Goal: Task Accomplishment & Management: Complete application form

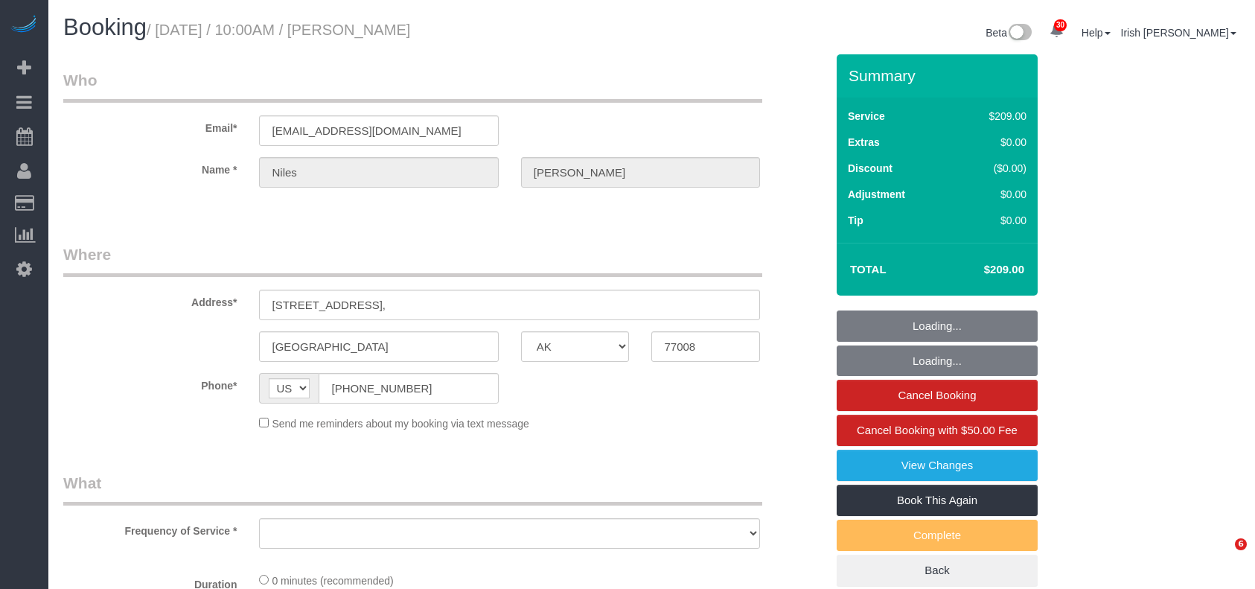
select select "[GEOGRAPHIC_DATA]"
select select "object:1660"
select select "string:fspay-1cd2aa13-f9e2-45fe-aa4d-4e08ef41f4f7"
select select "object:1733"
select select "3"
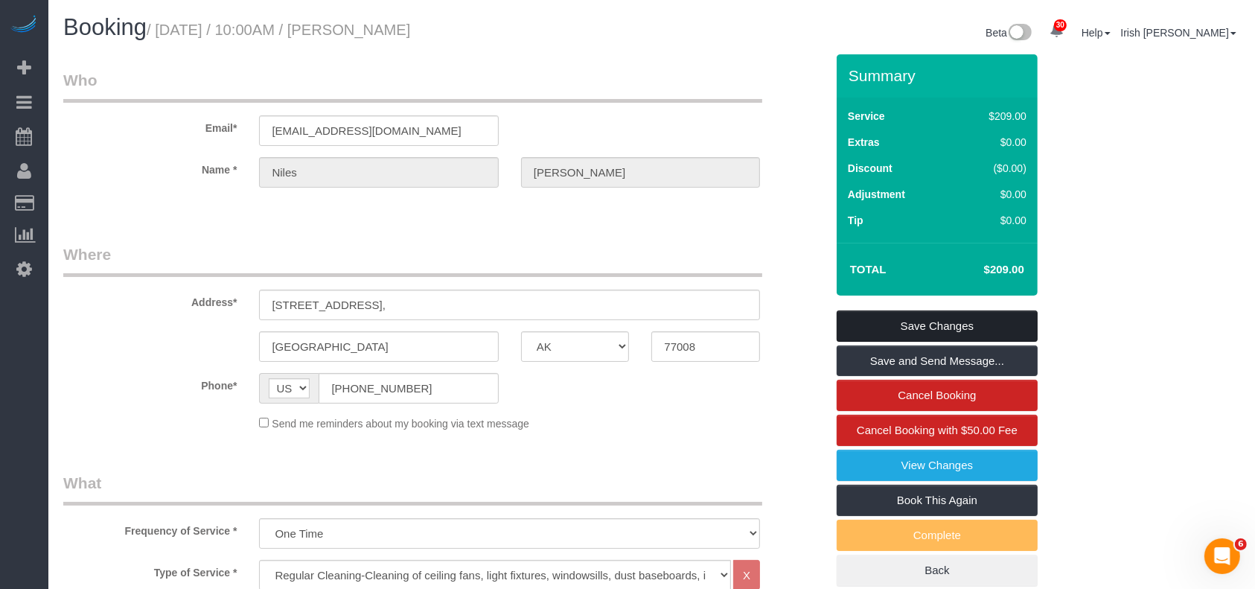
click at [911, 319] on link "Save Changes" at bounding box center [936, 325] width 201 height 31
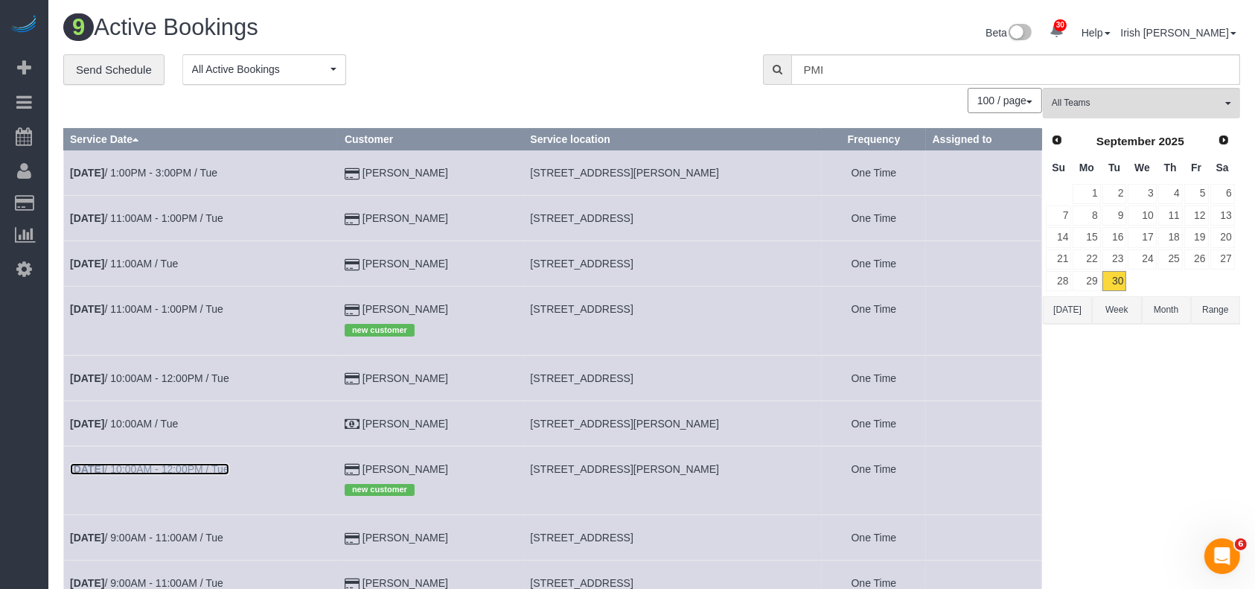
click at [132, 470] on link "[DATE] 10:00AM - 12:00PM / Tue" at bounding box center [149, 469] width 159 height 12
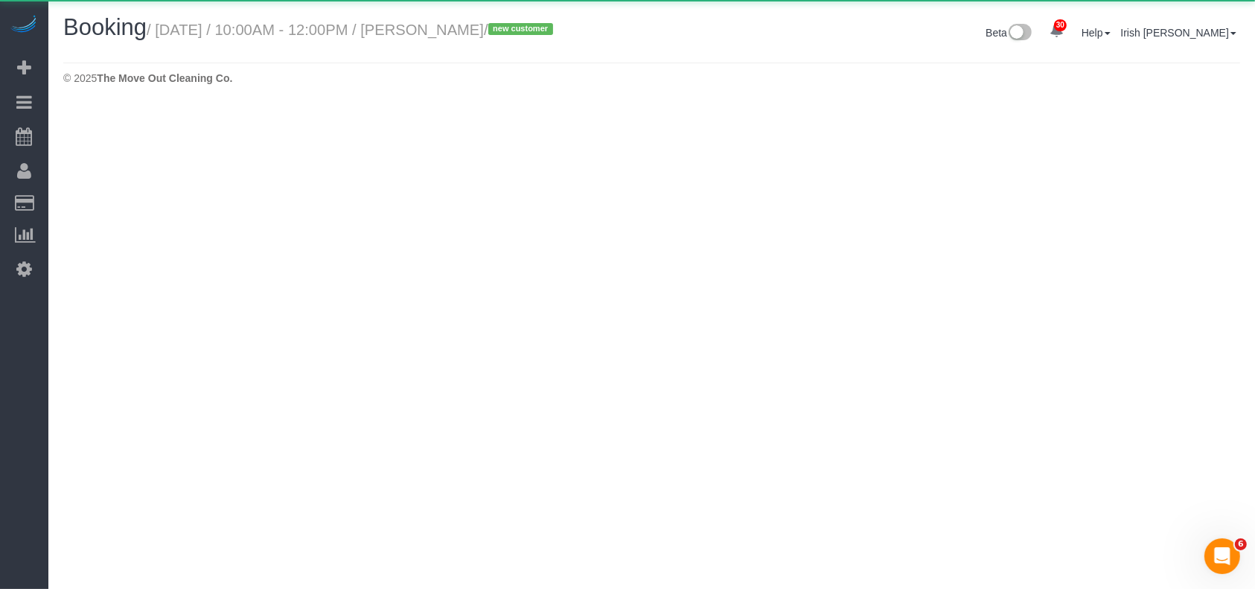
select select "[GEOGRAPHIC_DATA]"
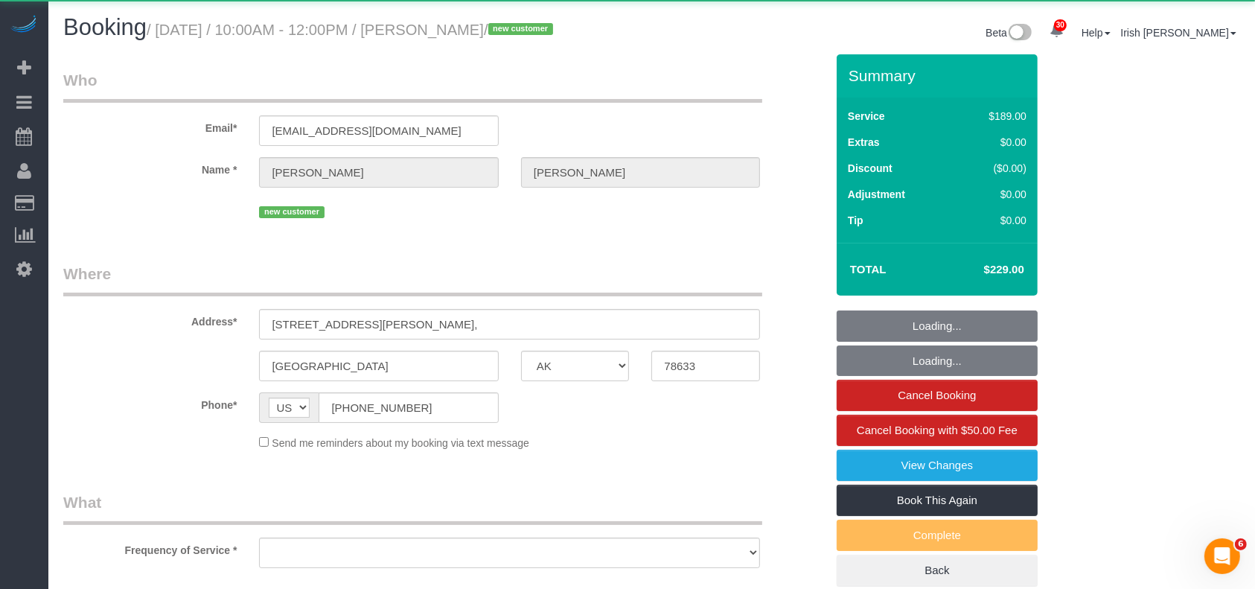
select select "string:fspay-c1b7822e-4c2e-4ded-b6b7-94851d85039b"
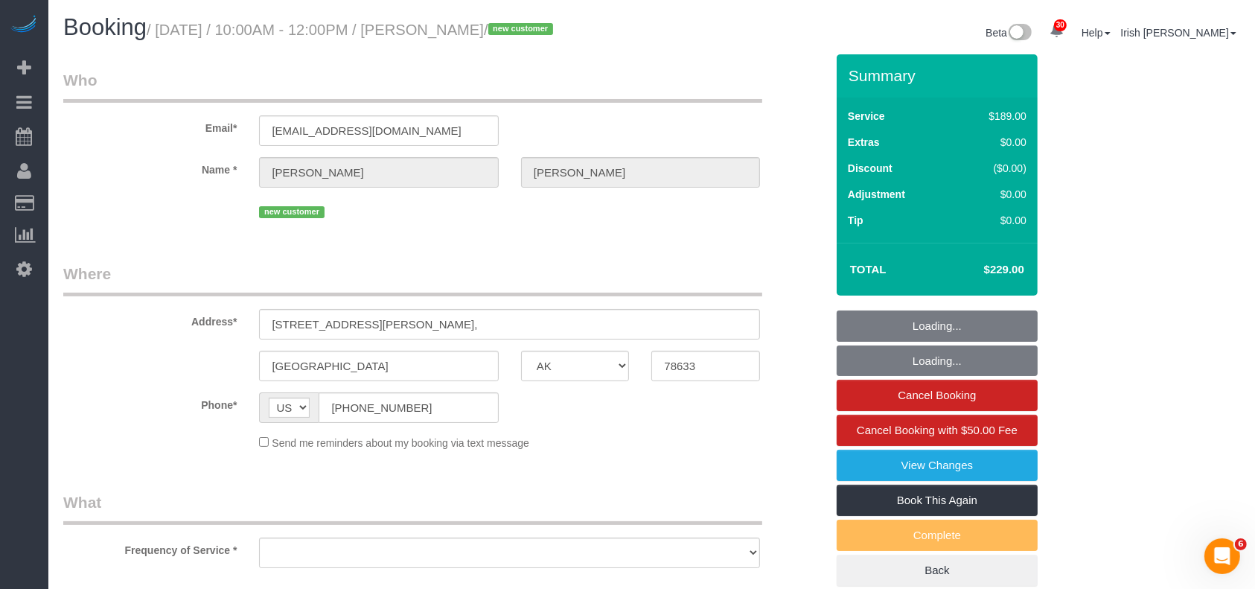
select select "object:2248"
select select "spot43"
select select "3"
select select "object:2310"
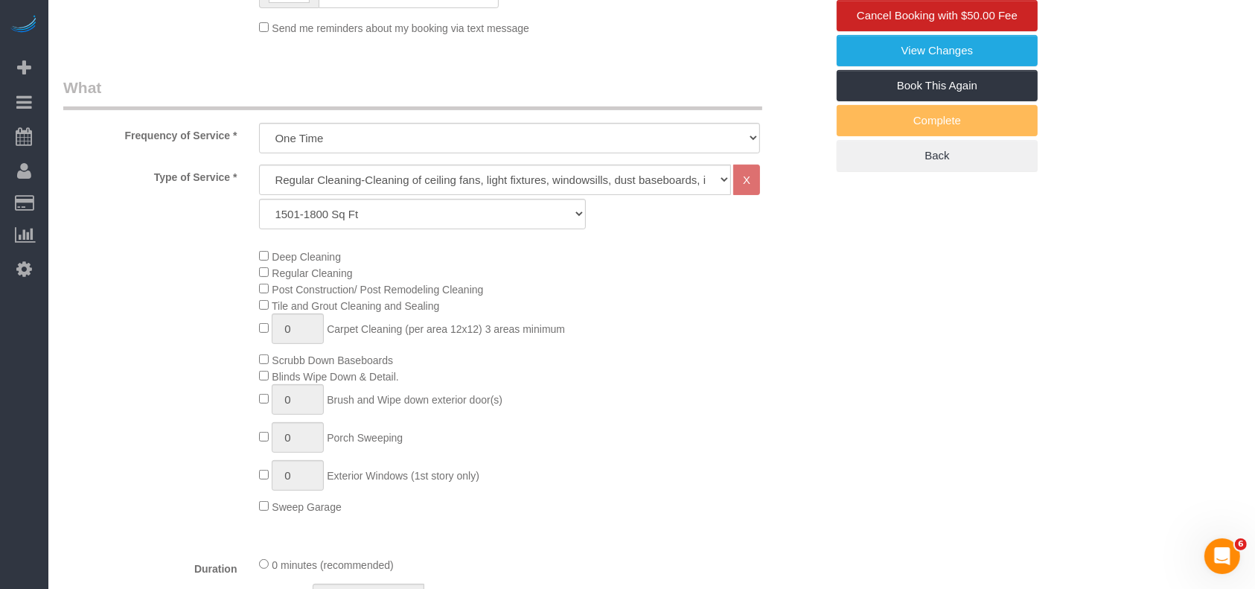
scroll to position [298, 0]
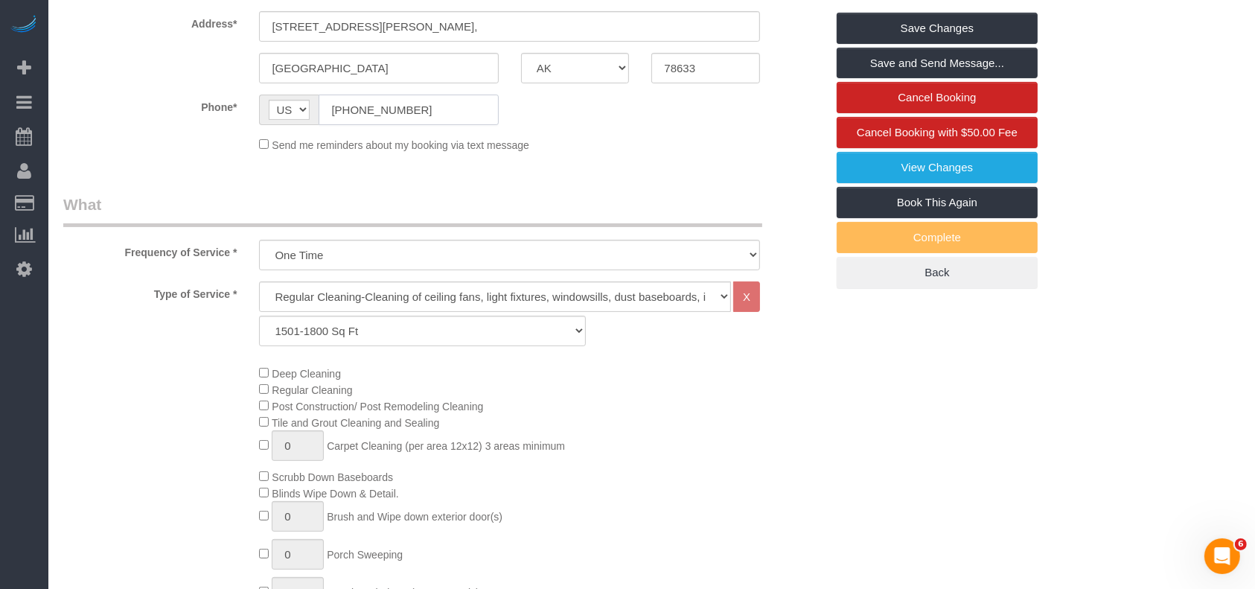
drag, startPoint x: 429, startPoint y: 109, endPoint x: 145, endPoint y: 92, distance: 284.1
click at [145, 92] on fieldset "Where Address* [STREET_ADDRESS][PERSON_NAME], [GEOGRAPHIC_DATA] AK AL AR AZ CA …" at bounding box center [444, 64] width 762 height 199
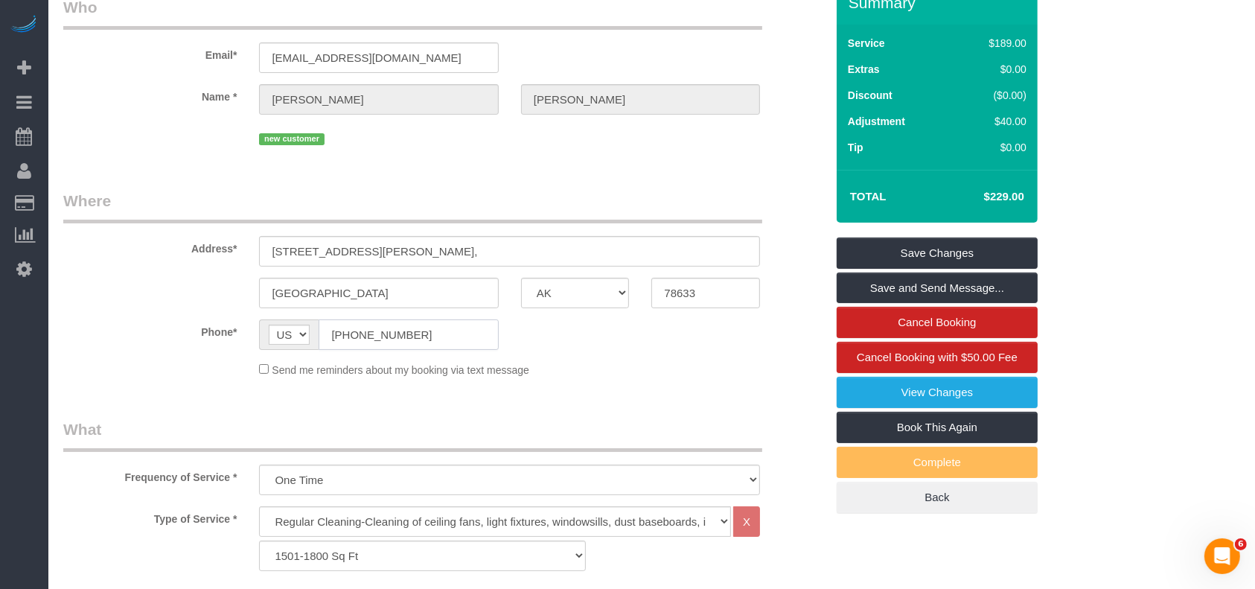
scroll to position [0, 0]
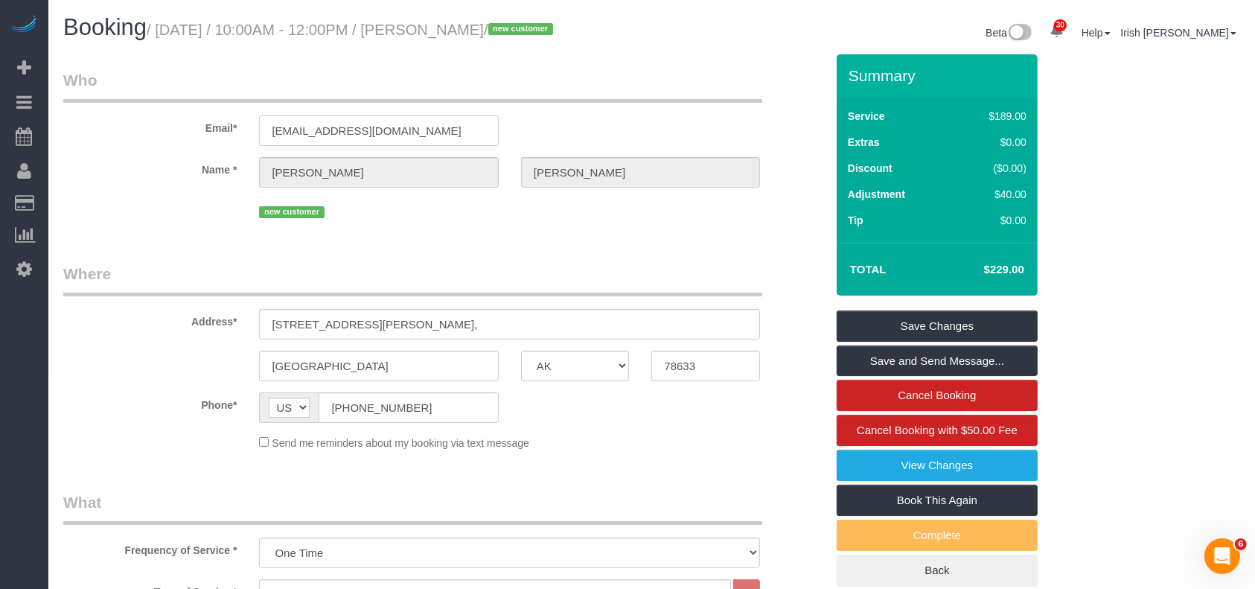
drag, startPoint x: 353, startPoint y: 132, endPoint x: 124, endPoint y: 118, distance: 228.9
click at [125, 119] on div "Email* [EMAIL_ADDRESS][DOMAIN_NAME]" at bounding box center [444, 107] width 784 height 77
drag, startPoint x: 237, startPoint y: 327, endPoint x: 183, endPoint y: 315, distance: 55.1
click at [193, 322] on div "Address* [STREET_ADDRESS][PERSON_NAME]," at bounding box center [444, 301] width 784 height 77
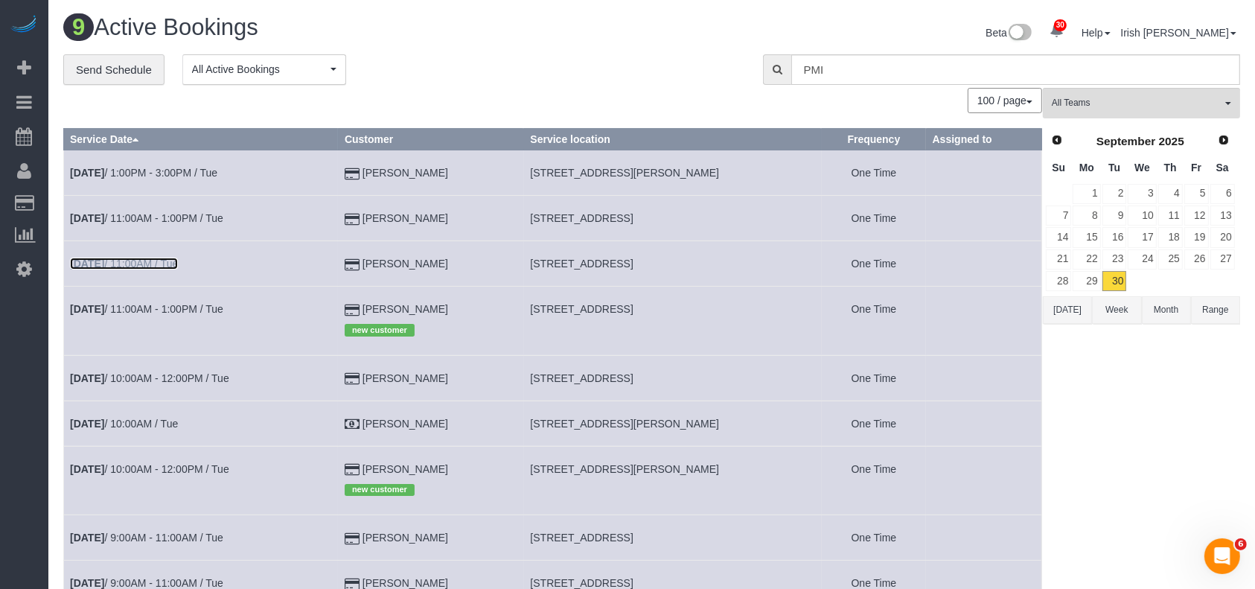
click at [178, 265] on link "[DATE] 11:00AM / Tue" at bounding box center [124, 263] width 108 height 12
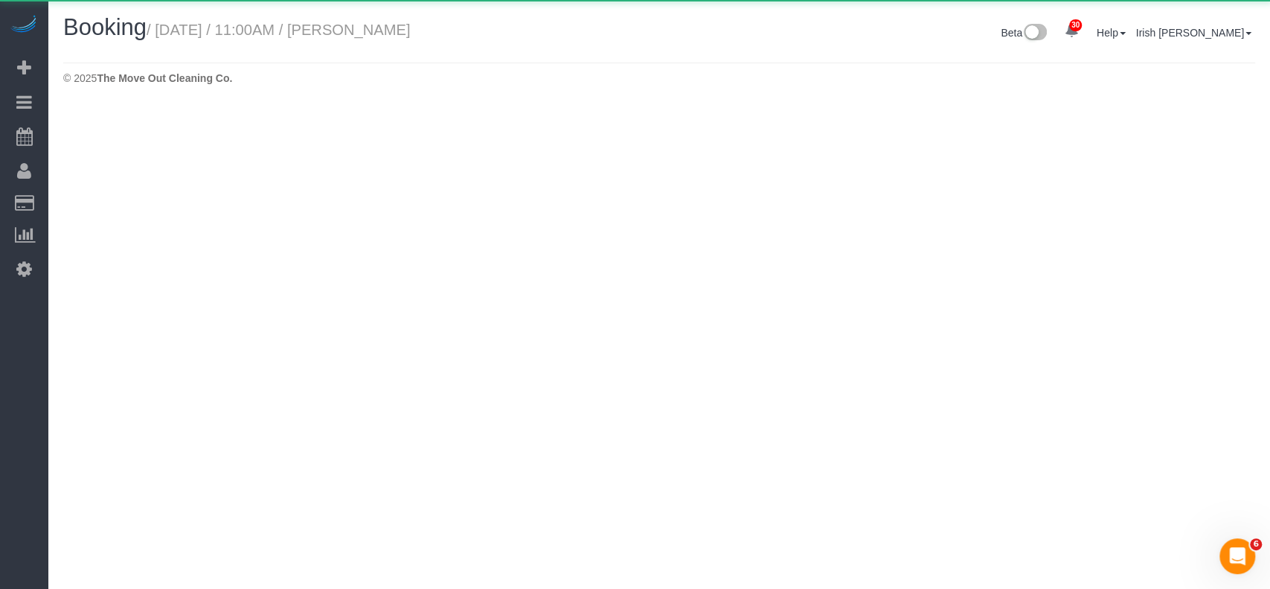
select select "[GEOGRAPHIC_DATA]"
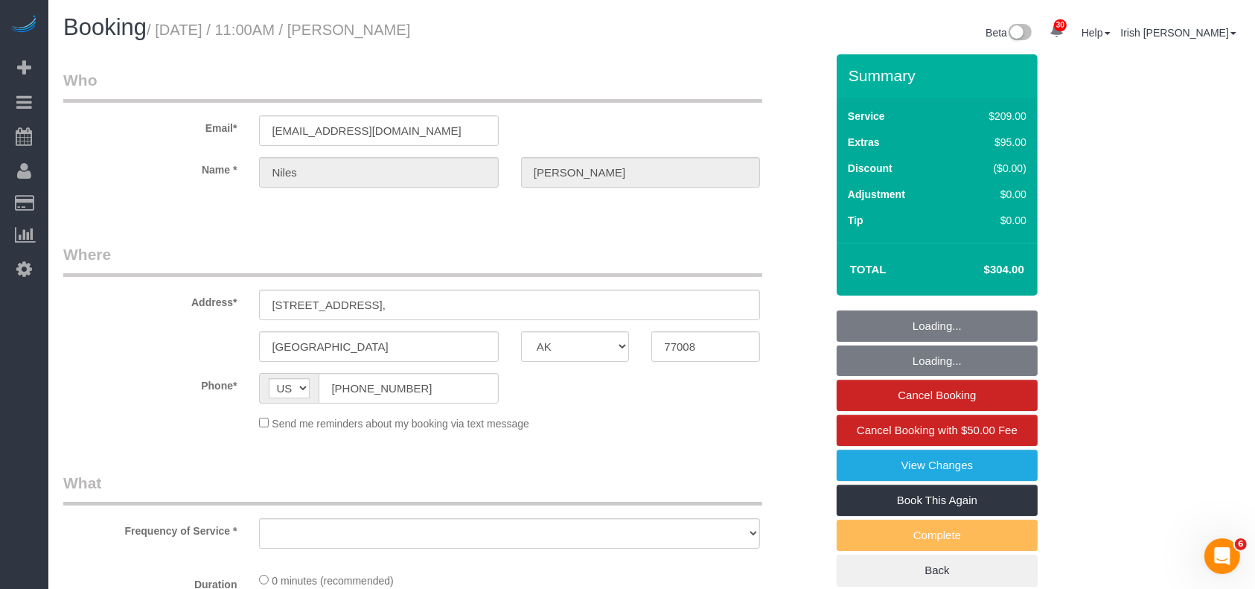
select select "string:fspay-1cd2aa13-f9e2-45fe-aa4d-4e08ef41f4f7"
select select "object:2828"
select select "3"
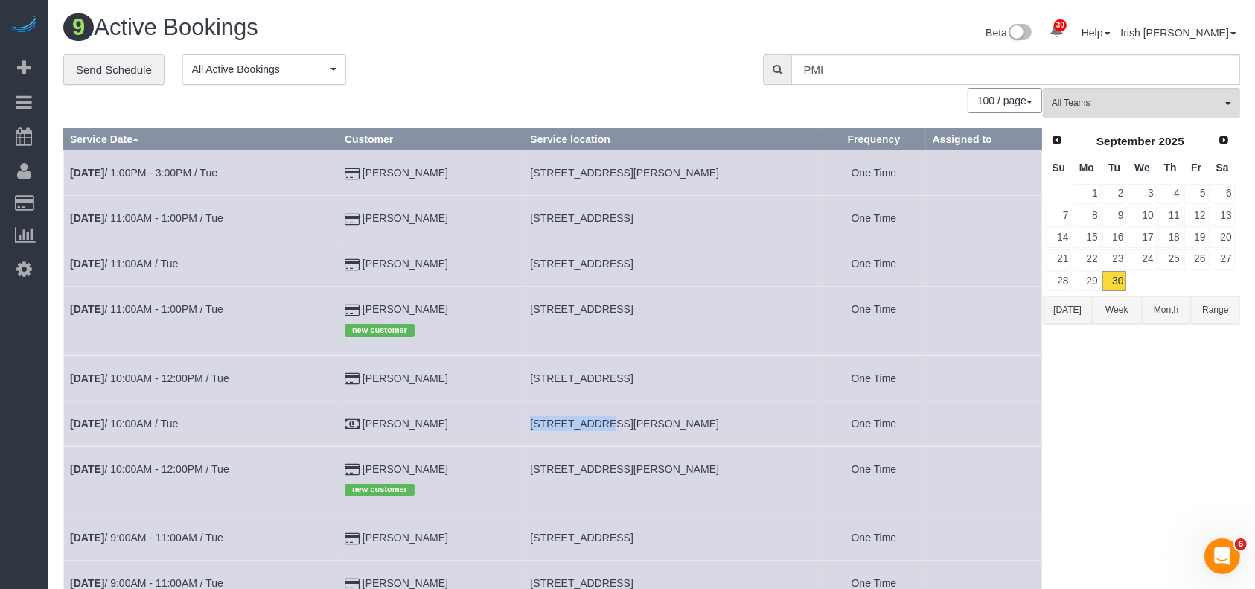
drag, startPoint x: 527, startPoint y: 411, endPoint x: 589, endPoint y: 420, distance: 63.1
click at [589, 420] on tr "[DATE] 10:00AM / Tue [PERSON_NAME] [STREET_ADDRESS][PERSON_NAME] One Time" at bounding box center [553, 422] width 978 height 45
copy tr "[STREET_ADDRESS][PERSON_NAME]"
click at [0, 473] on div "30 Beta Your Notifications You have 0 alerts × You have 2 to charge for [DATE] …" at bounding box center [24, 294] width 48 height 589
click at [171, 424] on link "[DATE] 10:00AM / Tue" at bounding box center [124, 423] width 108 height 12
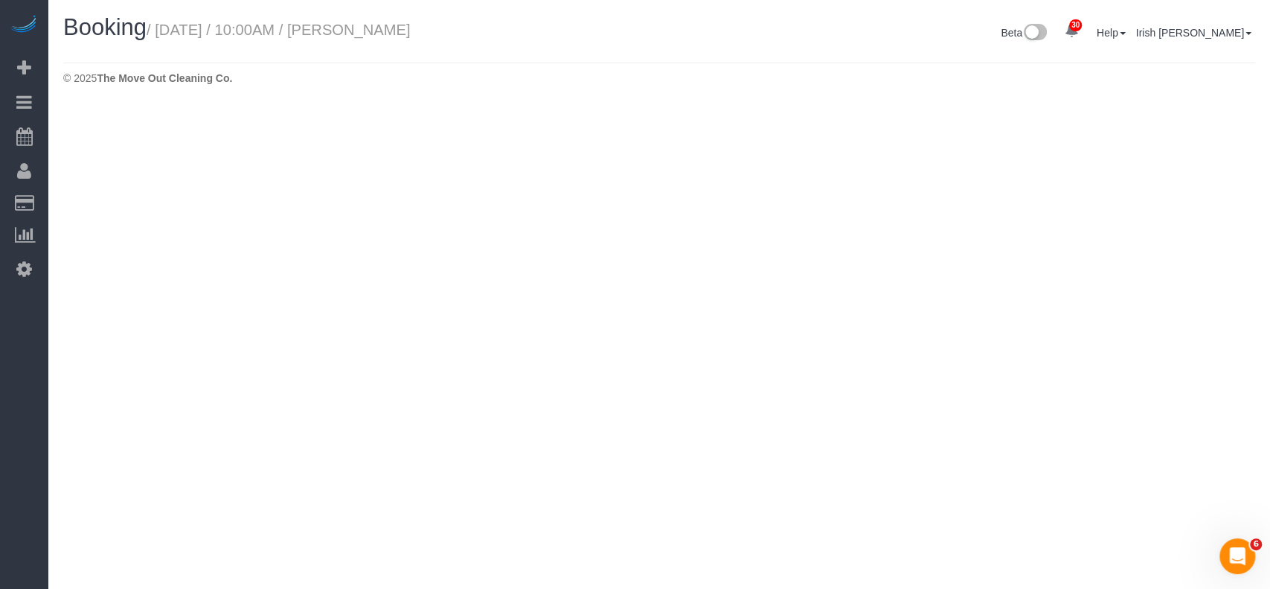
select select "[GEOGRAPHIC_DATA]"
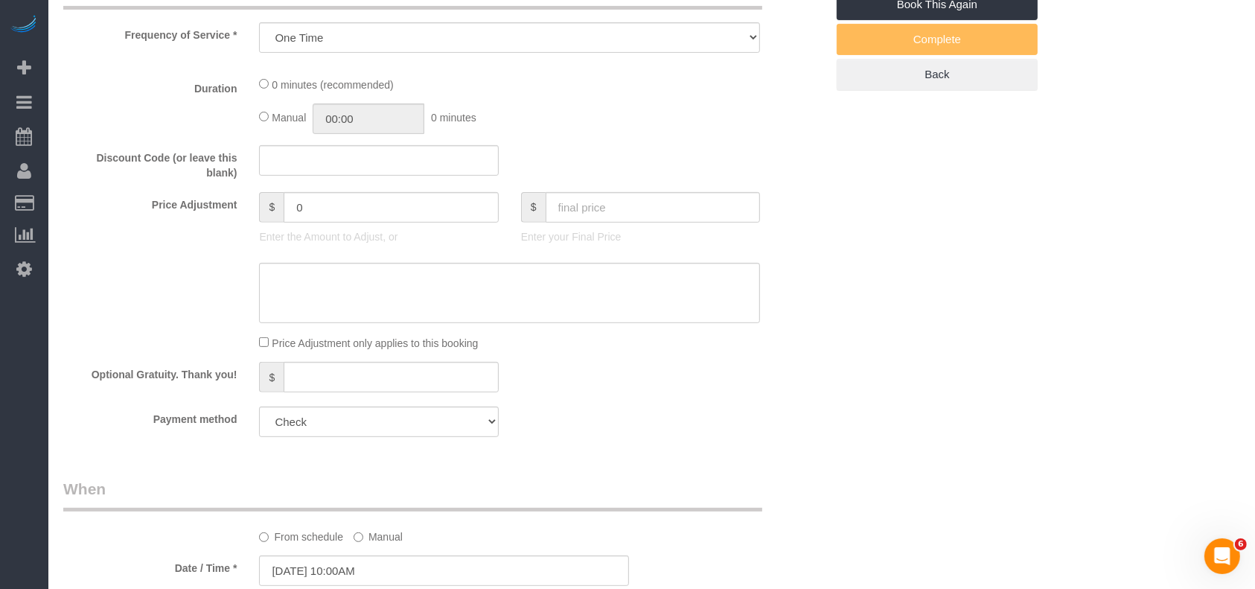
select select "object:3446"
select select "3"
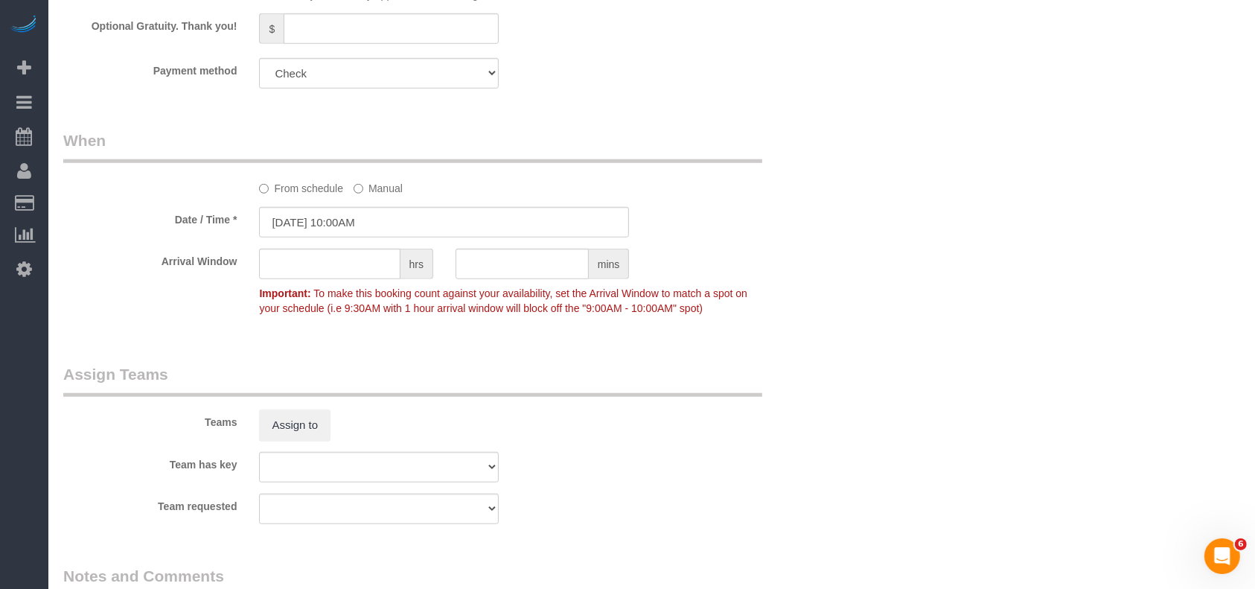
scroll to position [1290, 0]
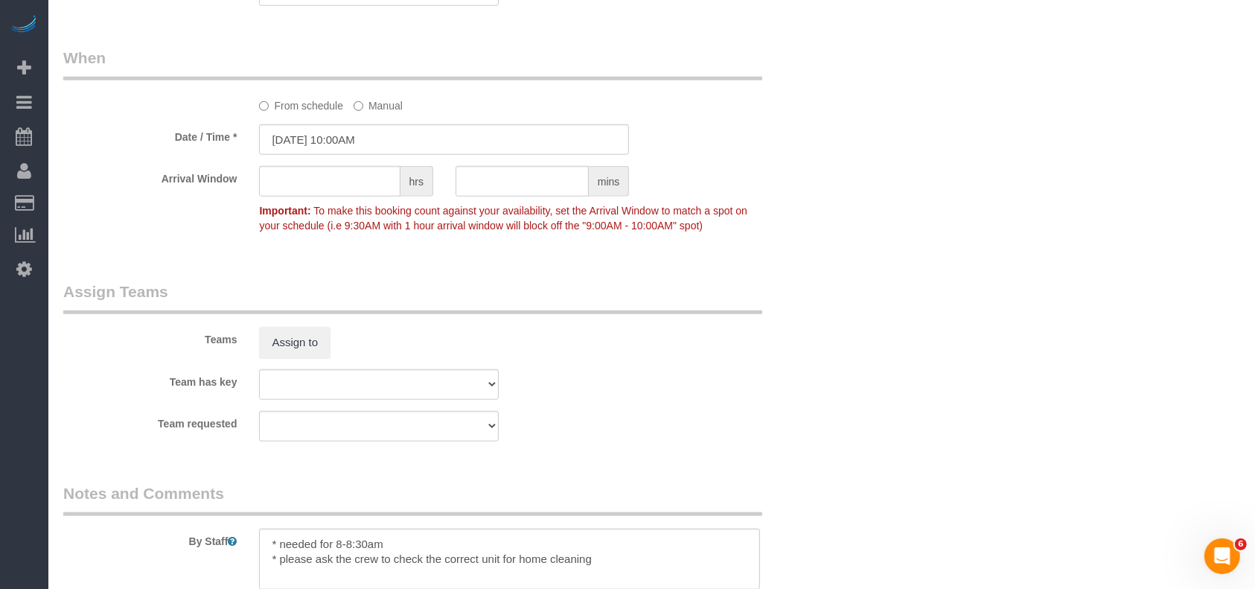
drag, startPoint x: 90, startPoint y: 388, endPoint x: 262, endPoint y: 1, distance: 423.4
click at [90, 388] on label "Team has key" at bounding box center [150, 379] width 196 height 20
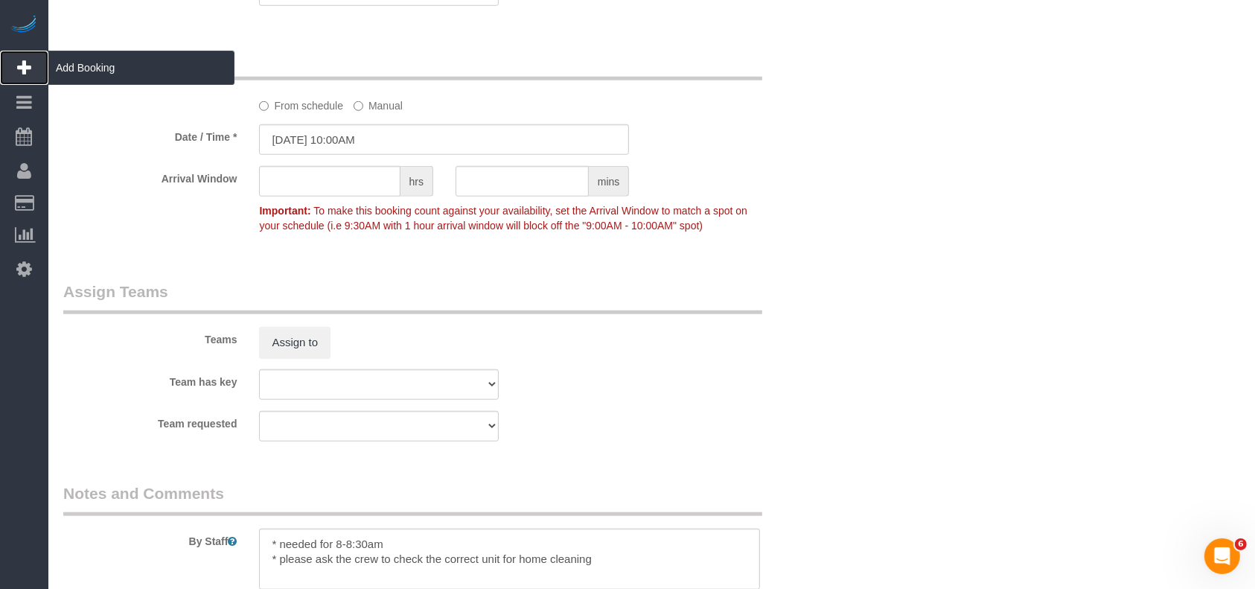
click at [95, 73] on span "Add Booking" at bounding box center [141, 68] width 186 height 34
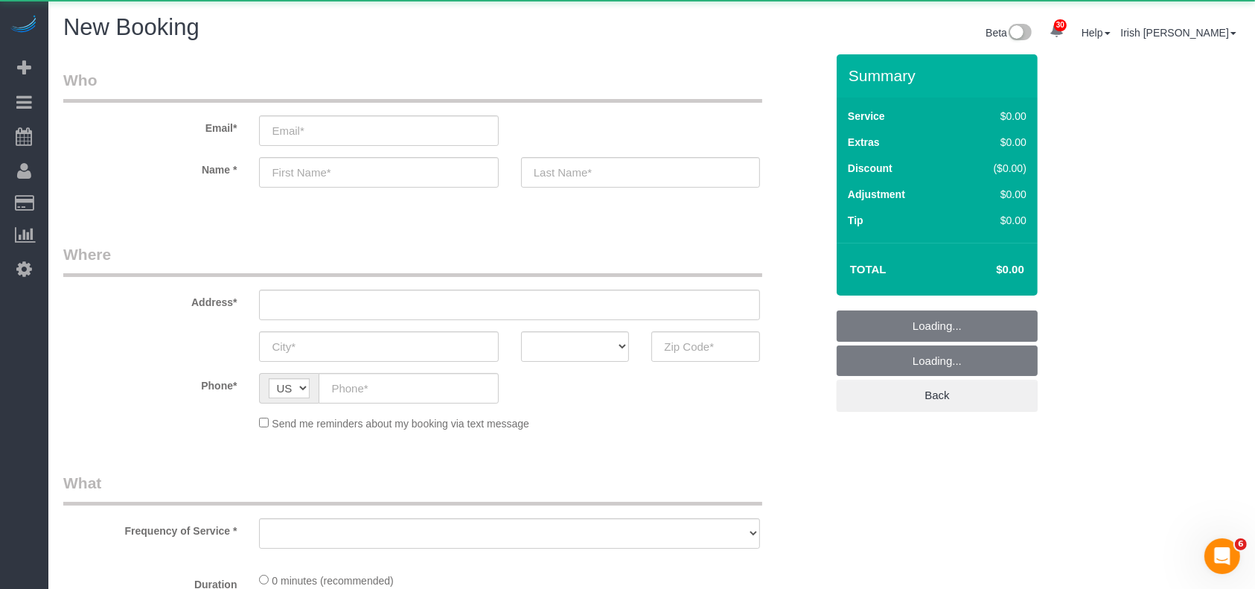
select select "object:3713"
select select "3"
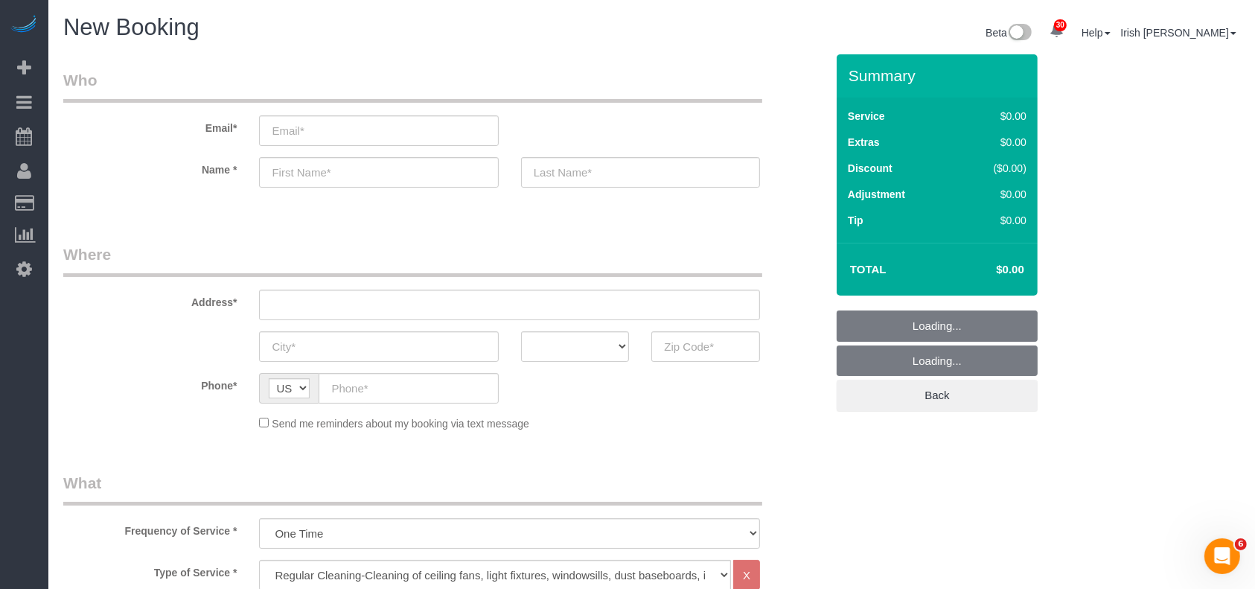
select select "object:3772"
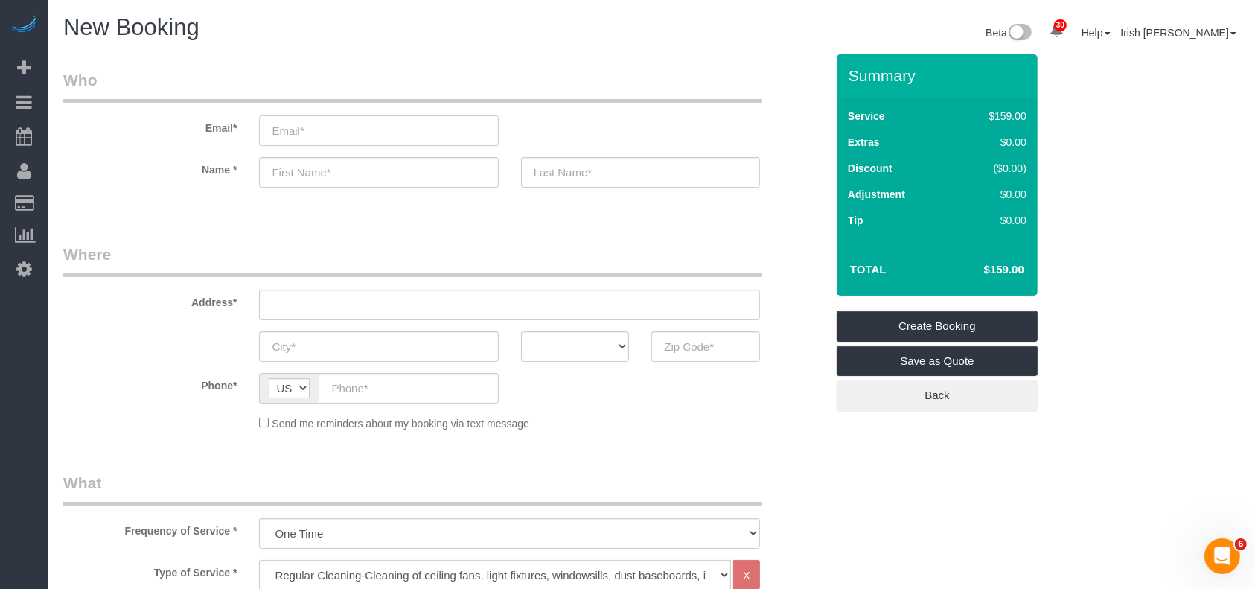
click at [316, 129] on input "email" at bounding box center [378, 130] width 239 height 31
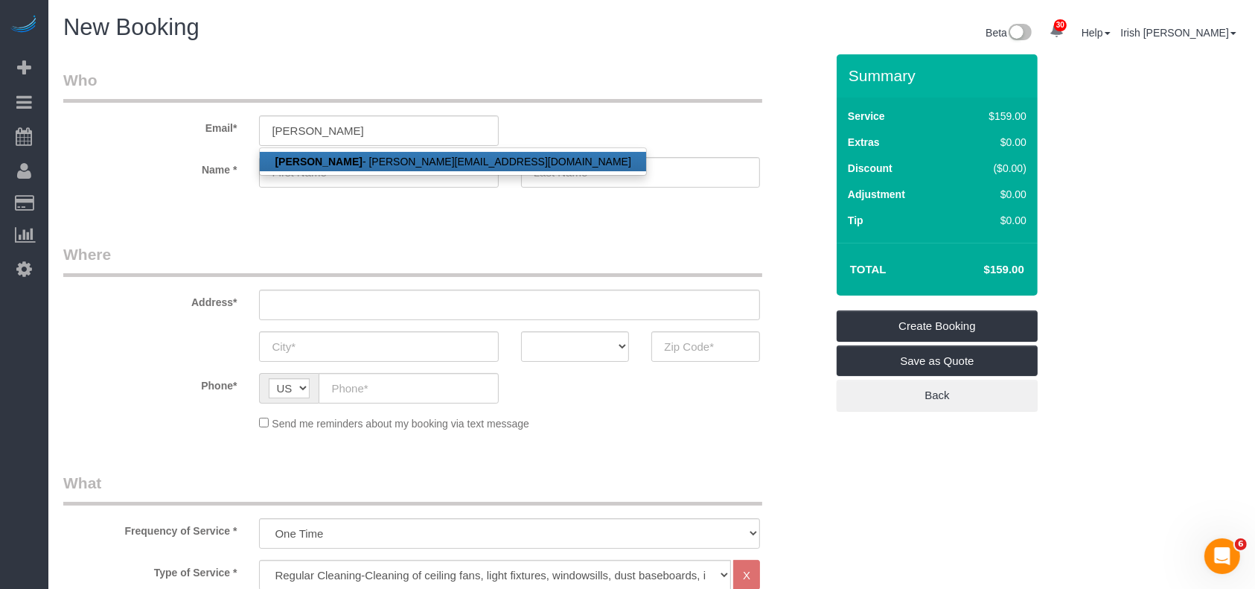
click at [350, 147] on ul "[PERSON_NAME] - [PERSON_NAME][EMAIL_ADDRESS][DOMAIN_NAME]" at bounding box center [452, 161] width 387 height 28
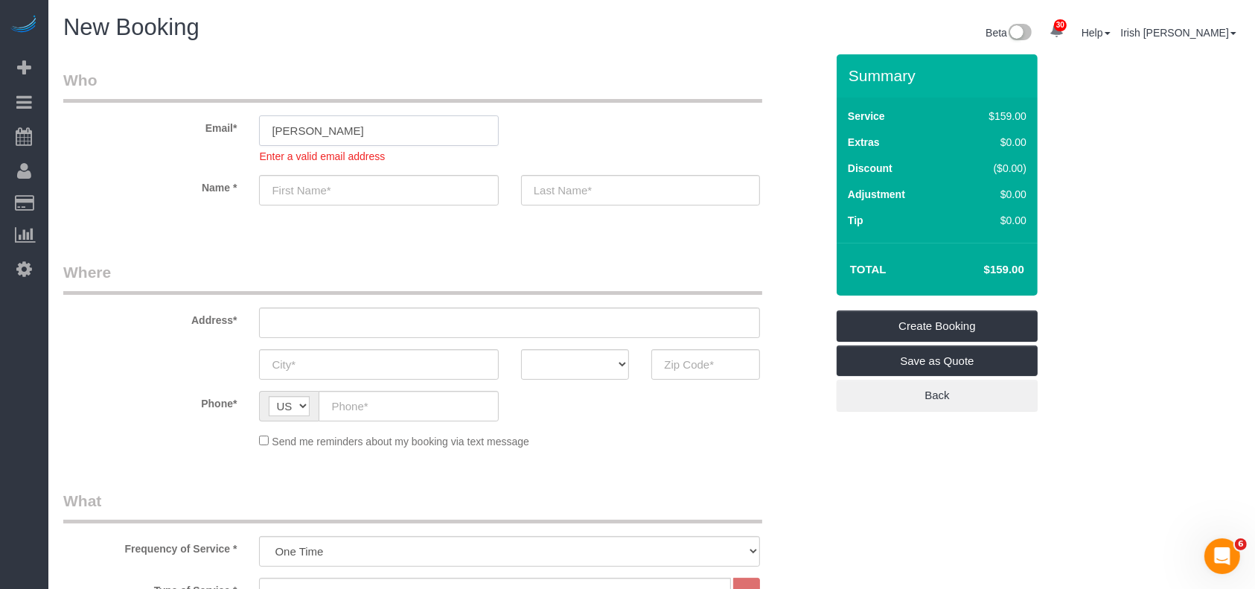
click at [353, 134] on input "[PERSON_NAME]" at bounding box center [378, 130] width 239 height 31
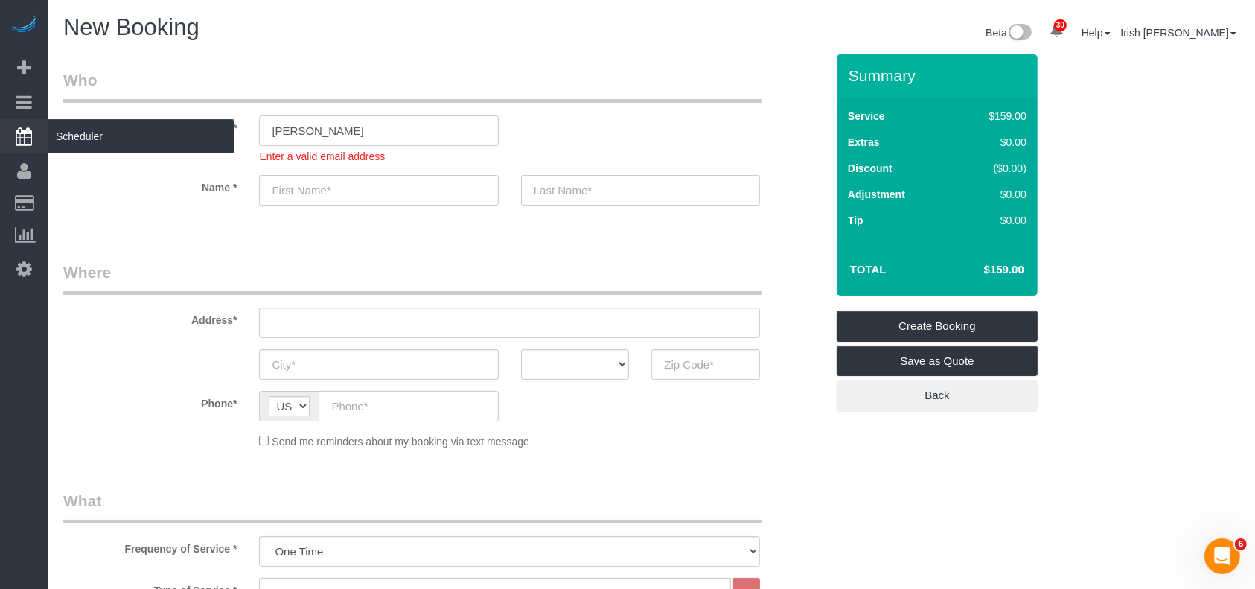
drag, startPoint x: 353, startPoint y: 134, endPoint x: 0, endPoint y: 127, distance: 352.8
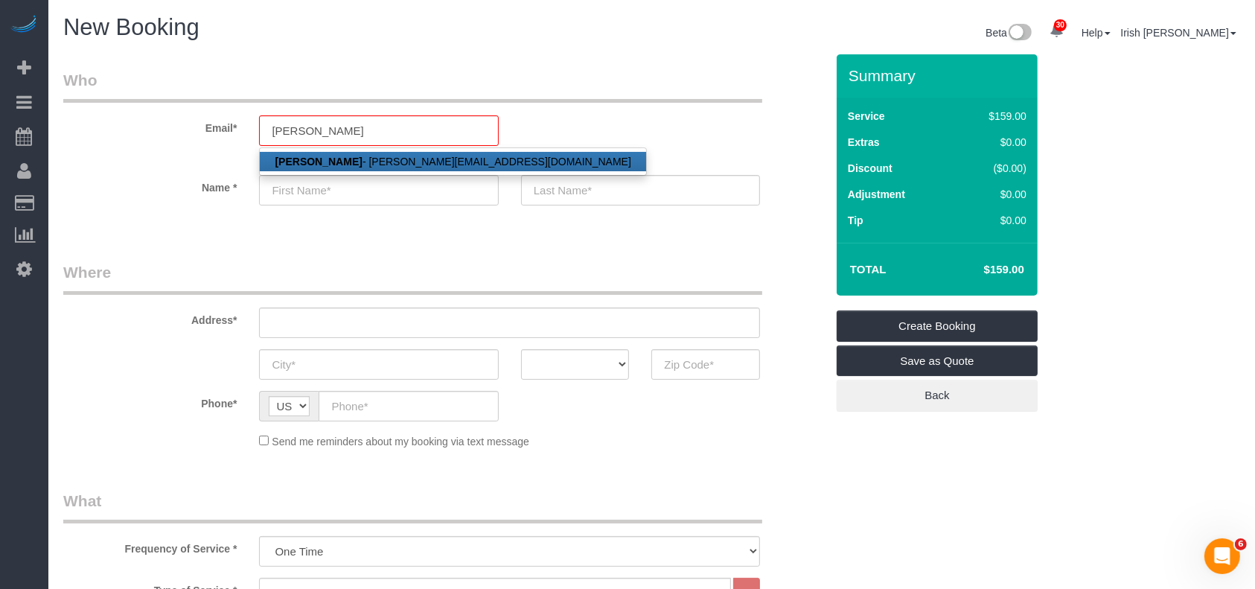
click at [360, 159] on link "[PERSON_NAME] - [PERSON_NAME][EMAIL_ADDRESS][DOMAIN_NAME]" at bounding box center [452, 161] width 385 height 19
type input "[PERSON_NAME][EMAIL_ADDRESS][DOMAIN_NAME]"
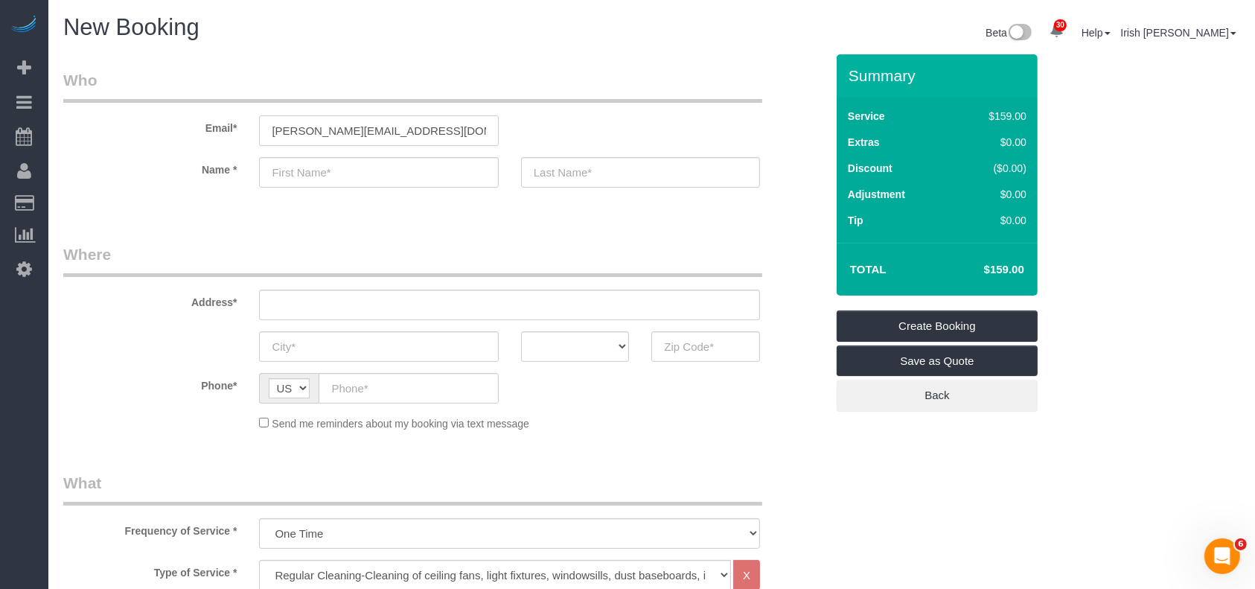
type input "[PERSON_NAME]"
type input "[PHONE_NUMBER]"
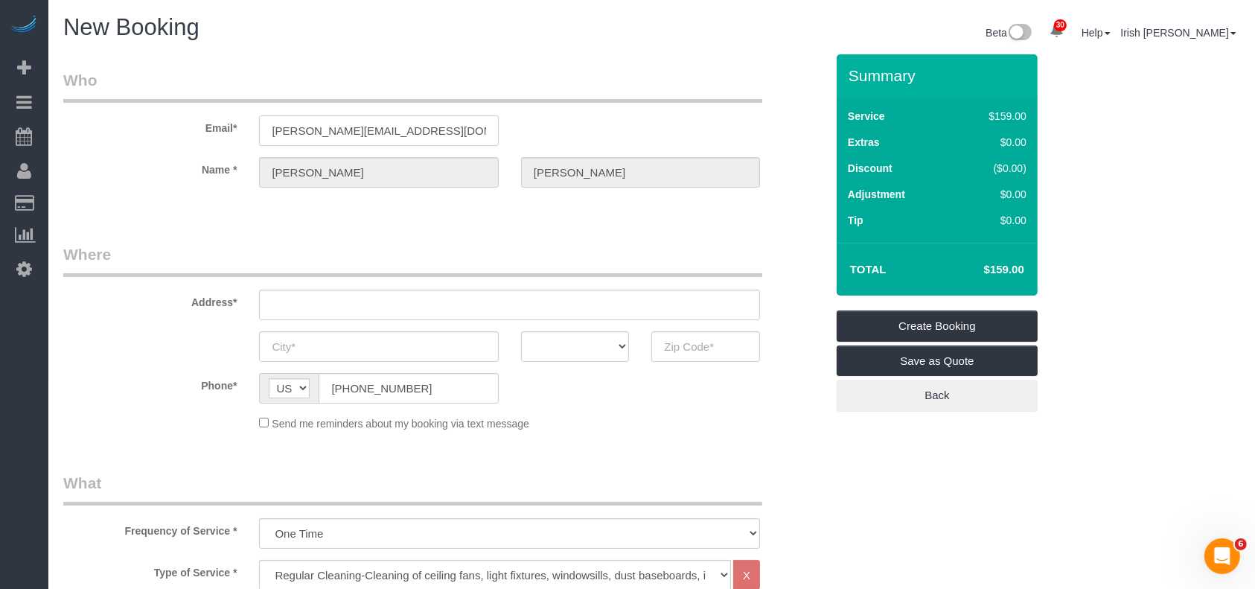
select select "string:fspay-ae9463b0-e6f0-4c18-919b-24382207aeee"
type input "[STREET_ADDRESS][PERSON_NAME]"
type input "LEAGUE CITY"
select select "[GEOGRAPHIC_DATA]"
type input "77573"
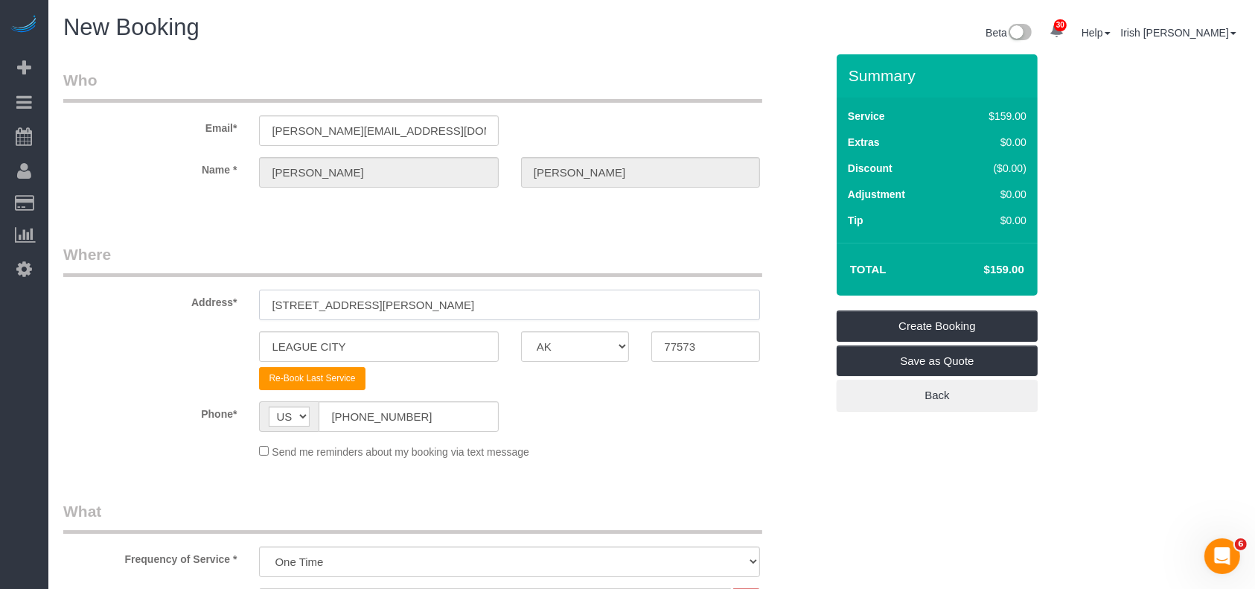
drag, startPoint x: 391, startPoint y: 316, endPoint x: 205, endPoint y: 324, distance: 186.3
click at [187, 318] on div "Address* [STREET_ADDRESS][PERSON_NAME]" at bounding box center [444, 281] width 784 height 77
paste input "[STREET_ADDRESS][US_STATE]"
click at [447, 307] on input "[STREET_ADDRESS][US_STATE]" at bounding box center [509, 304] width 501 height 31
click at [445, 305] on input "[STREET_ADDRESS][US_STATE]" at bounding box center [509, 304] width 501 height 31
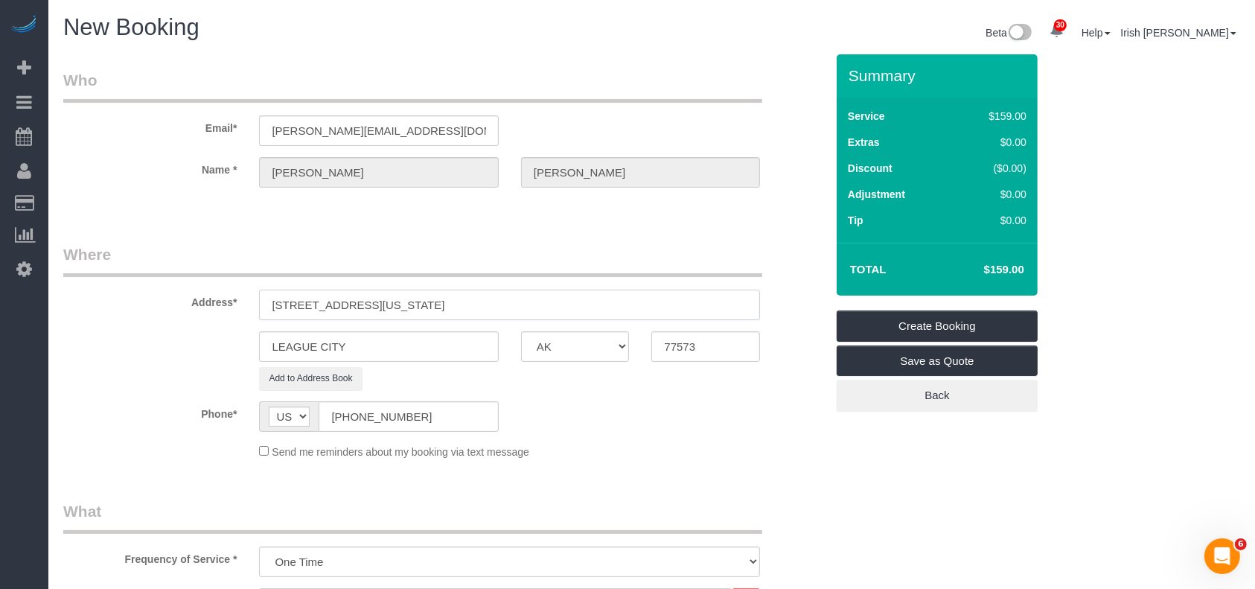
click at [448, 299] on input "[STREET_ADDRESS][US_STATE]" at bounding box center [509, 304] width 501 height 31
type input "[STREET_ADDRESS][US_STATE]"
drag, startPoint x: 691, startPoint y: 350, endPoint x: 594, endPoint y: 339, distance: 97.4
click at [596, 340] on div "LEAGUE CITY AK AL AR AZ CA CO CT DC DE [GEOGRAPHIC_DATA] [GEOGRAPHIC_DATA] HI I…" at bounding box center [444, 346] width 784 height 31
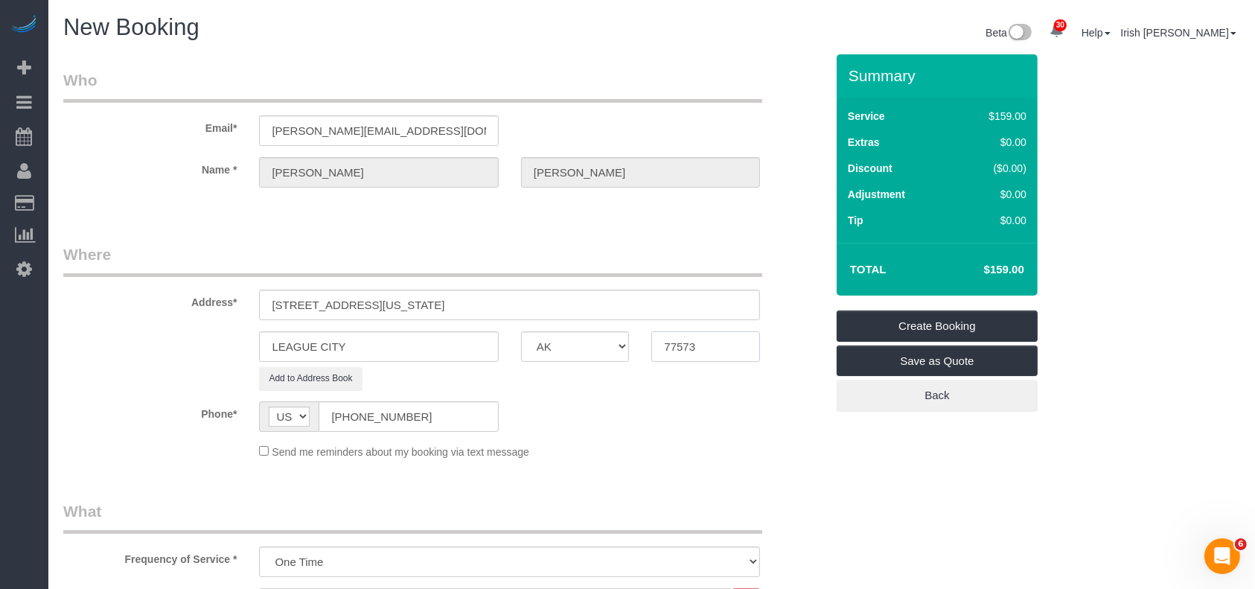
paste input "91"
type input "77591"
drag, startPoint x: 415, startPoint y: 301, endPoint x: 360, endPoint y: 310, distance: 54.9
click at [358, 298] on input "[STREET_ADDRESS][US_STATE]" at bounding box center [509, 304] width 501 height 31
drag, startPoint x: 371, startPoint y: 349, endPoint x: 217, endPoint y: 337, distance: 153.8
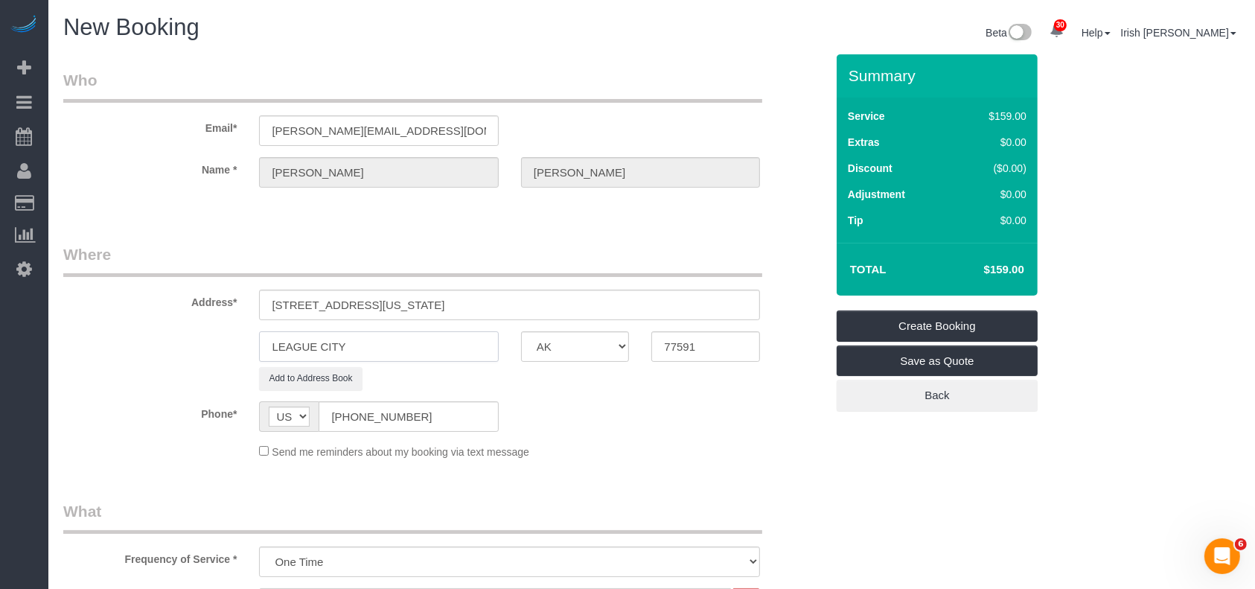
click at [217, 337] on div "LEAGUE CITY AK AL AR AZ CA CO CT DC DE [GEOGRAPHIC_DATA] [GEOGRAPHIC_DATA] HI I…" at bounding box center [444, 346] width 784 height 31
paste input "[US_STATE][GEOGRAPHIC_DATA],"
type input "[US_STATE][GEOGRAPHIC_DATA],"
drag, startPoint x: 428, startPoint y: 301, endPoint x: 359, endPoint y: 301, distance: 68.5
click at [359, 301] on input "[STREET_ADDRESS][US_STATE]" at bounding box center [509, 304] width 501 height 31
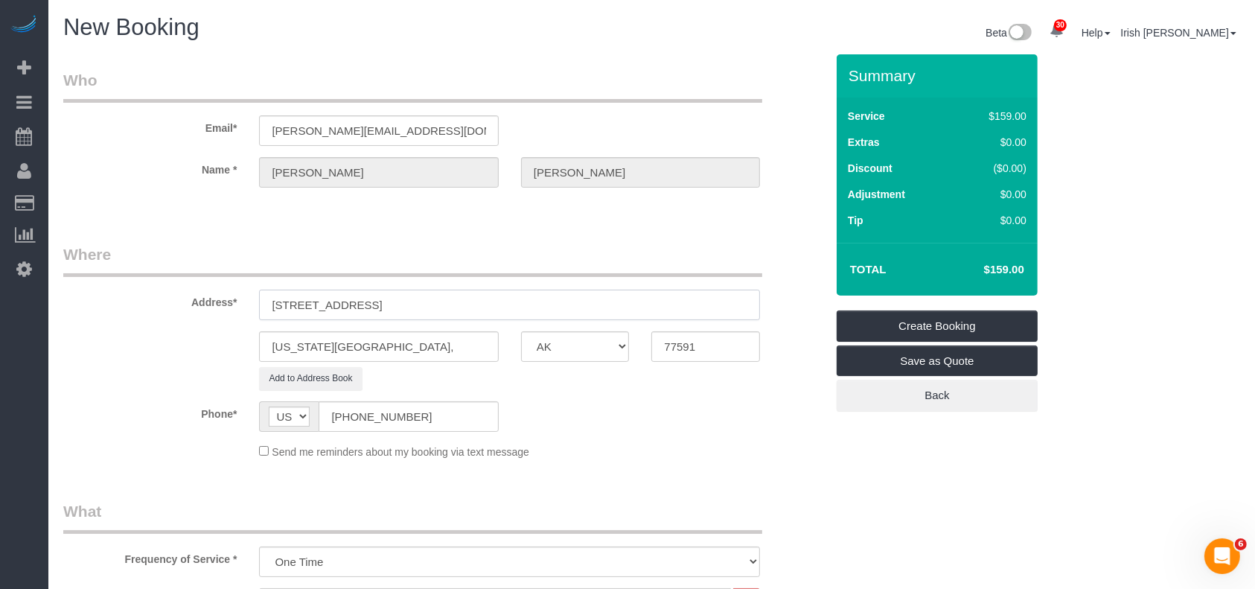
type input "[STREET_ADDRESS]"
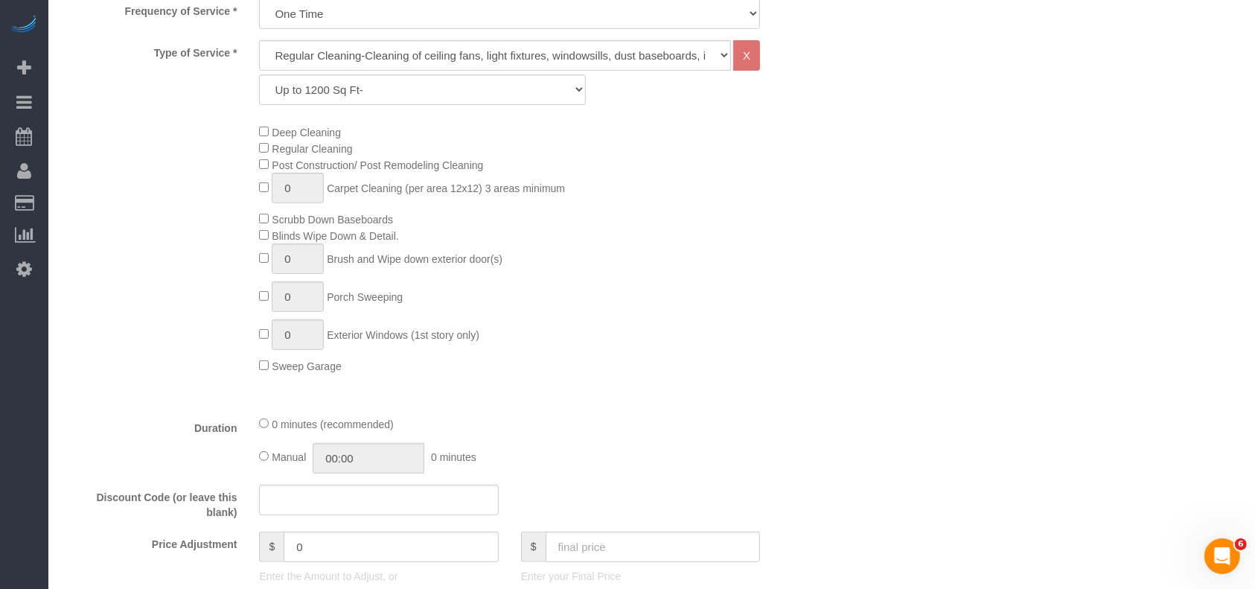
scroll to position [793, 0]
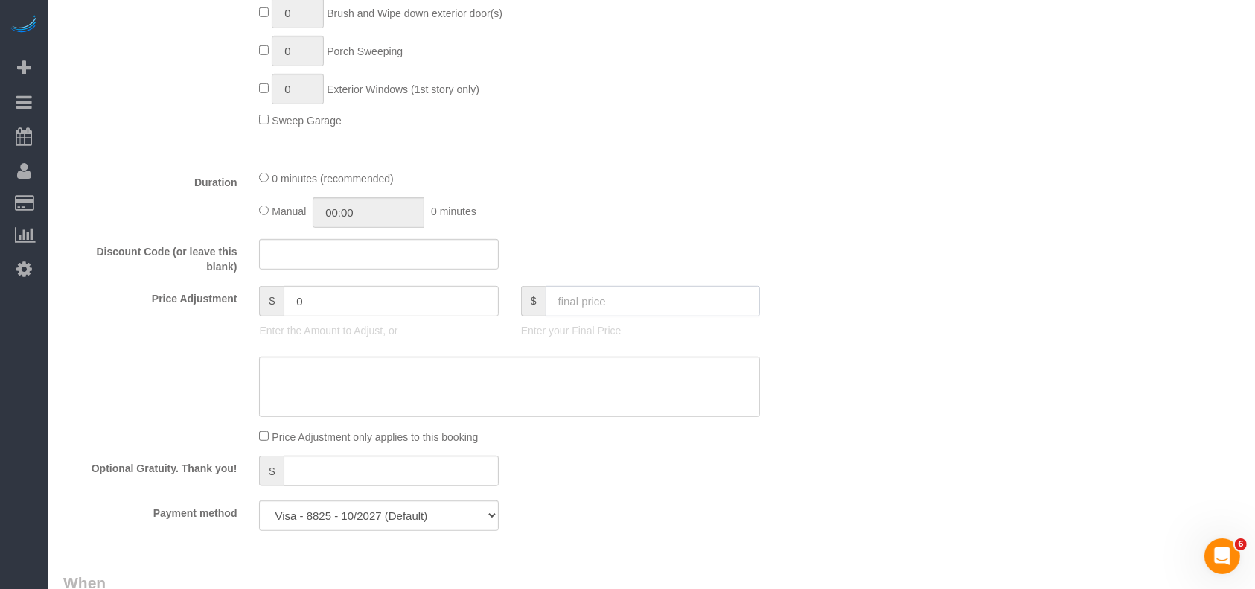
click at [632, 314] on input "text" at bounding box center [652, 301] width 215 height 31
type input "212"
drag, startPoint x: 618, startPoint y: 384, endPoint x: 609, endPoint y: 377, distance: 12.2
click at [617, 384] on textarea at bounding box center [509, 386] width 501 height 61
type textarea "$19"
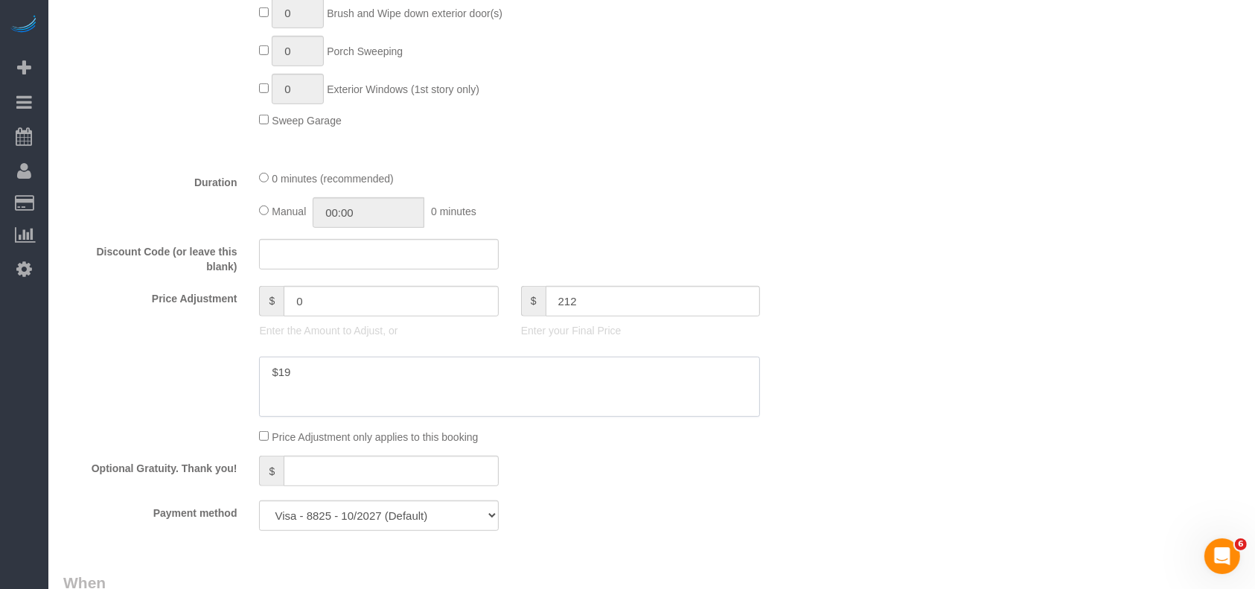
type input "53"
type textarea "$197 regular"
click at [624, 292] on input "text" at bounding box center [652, 301] width 215 height 31
type input "317"
click at [462, 385] on textarea at bounding box center [509, 386] width 501 height 61
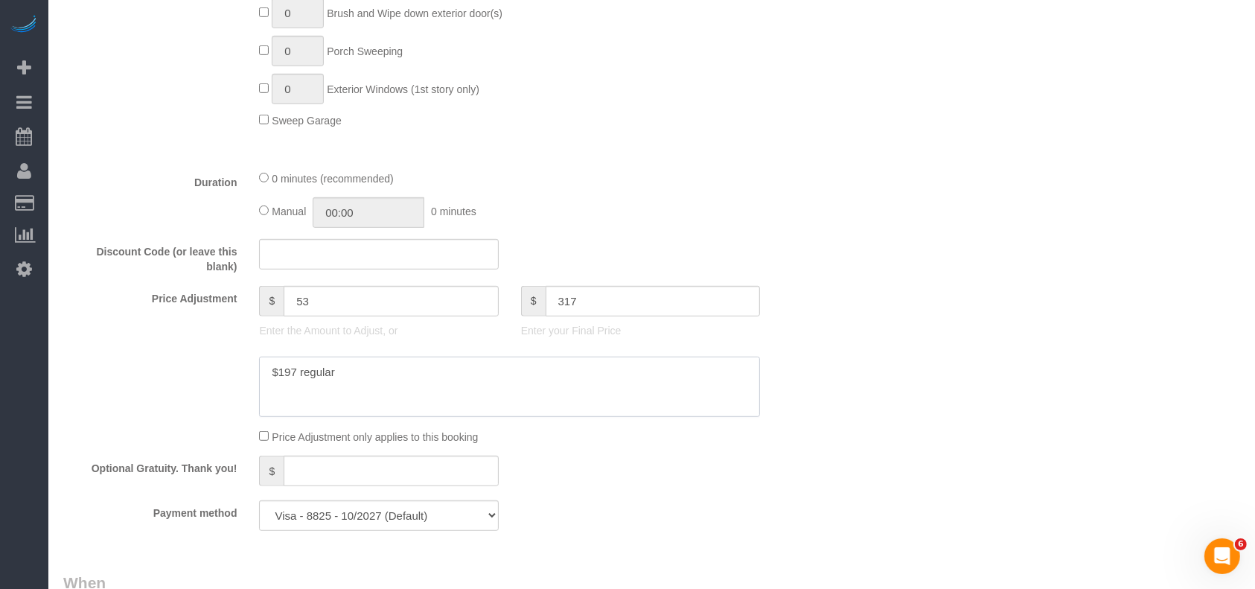
type textarea "$197 regular $"
type input "158"
click at [337, 393] on textarea at bounding box center [509, 386] width 501 height 61
click at [356, 370] on textarea at bounding box center [509, 386] width 501 height 61
click at [290, 388] on textarea at bounding box center [509, 386] width 501 height 61
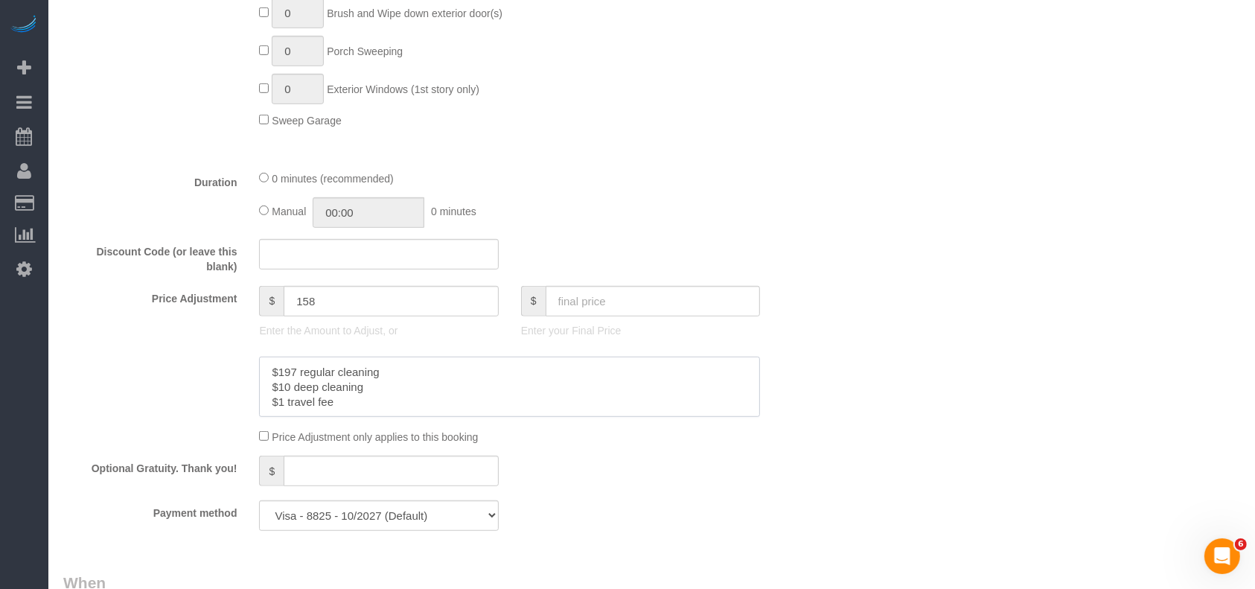
paste textarea "5"
click at [283, 406] on textarea at bounding box center [509, 386] width 501 height 61
paste textarea "5"
type textarea "$197 regular cleaning $105 deep cleaning $15 travel fee"
click at [1059, 417] on div "Who Email* [PERSON_NAME][EMAIL_ADDRESS][DOMAIN_NAME] Name * [PERSON_NAME][GEOGR…" at bounding box center [651, 219] width 1177 height 1917
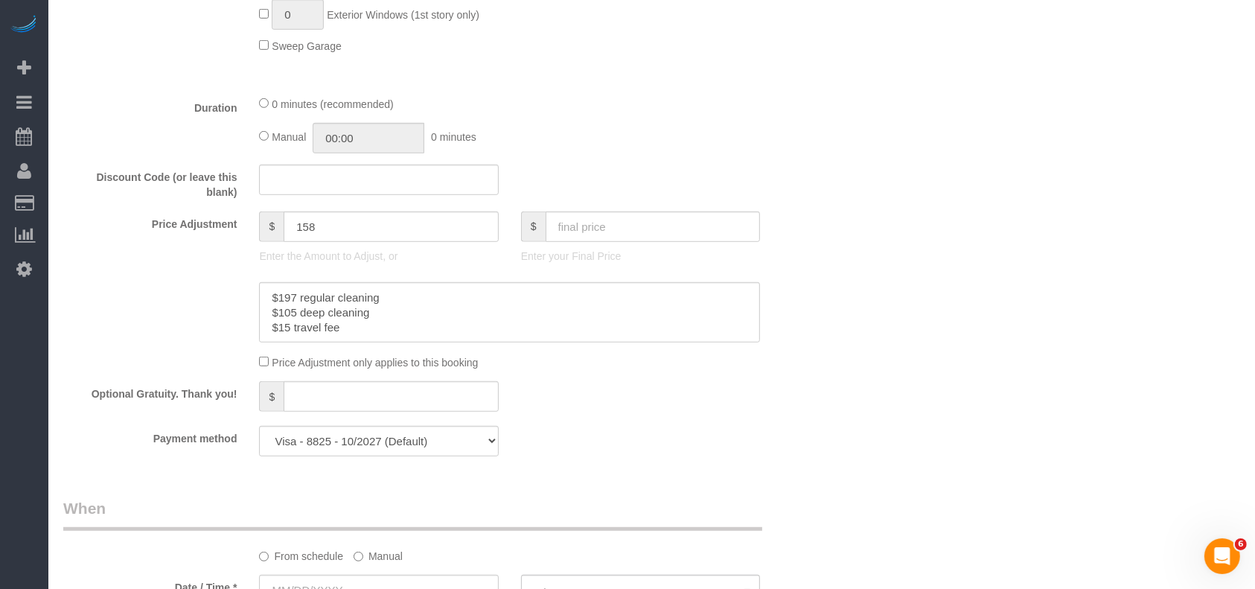
scroll to position [992, 0]
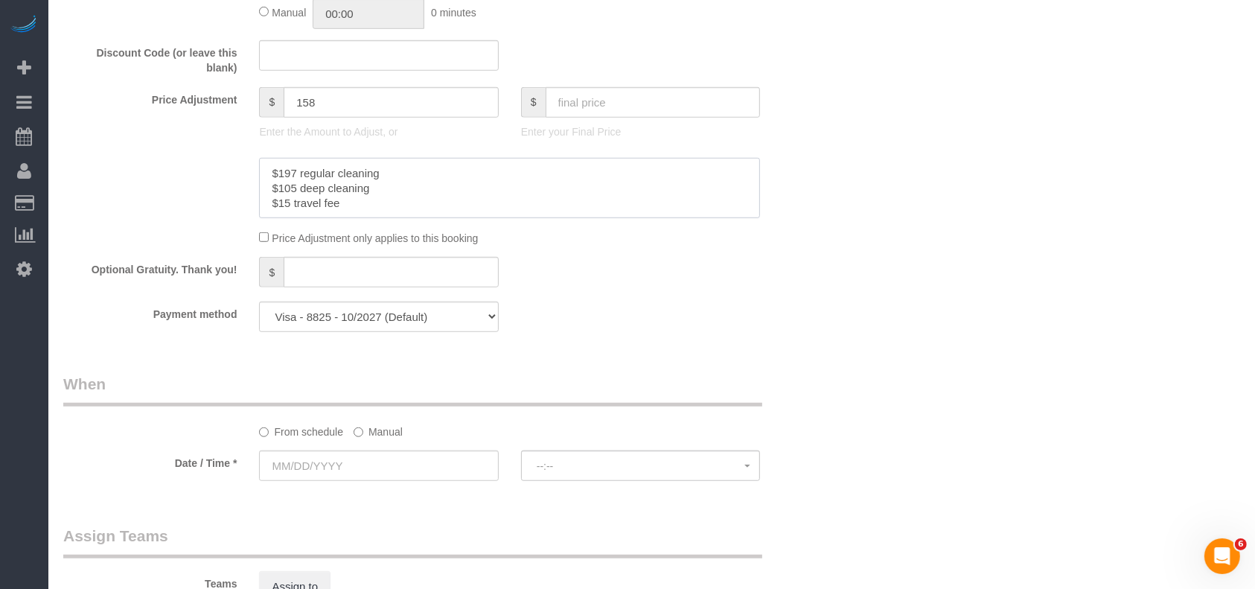
drag, startPoint x: 258, startPoint y: 173, endPoint x: 109, endPoint y: 132, distance: 155.1
click at [100, 128] on sui-booking-price-adjustment "Price Adjustment $ 158 Enter the Amount to Adjust, or $ Enter your Final Price …" at bounding box center [444, 166] width 762 height 159
drag, startPoint x: 400, startPoint y: 321, endPoint x: 385, endPoint y: 330, distance: 18.0
click at [398, 321] on select "Visa - 8825 - 10/2027 Visa - 8825 - 10/2027 (Default) Add Credit Card ─────────…" at bounding box center [378, 316] width 239 height 31
select select "string:check"
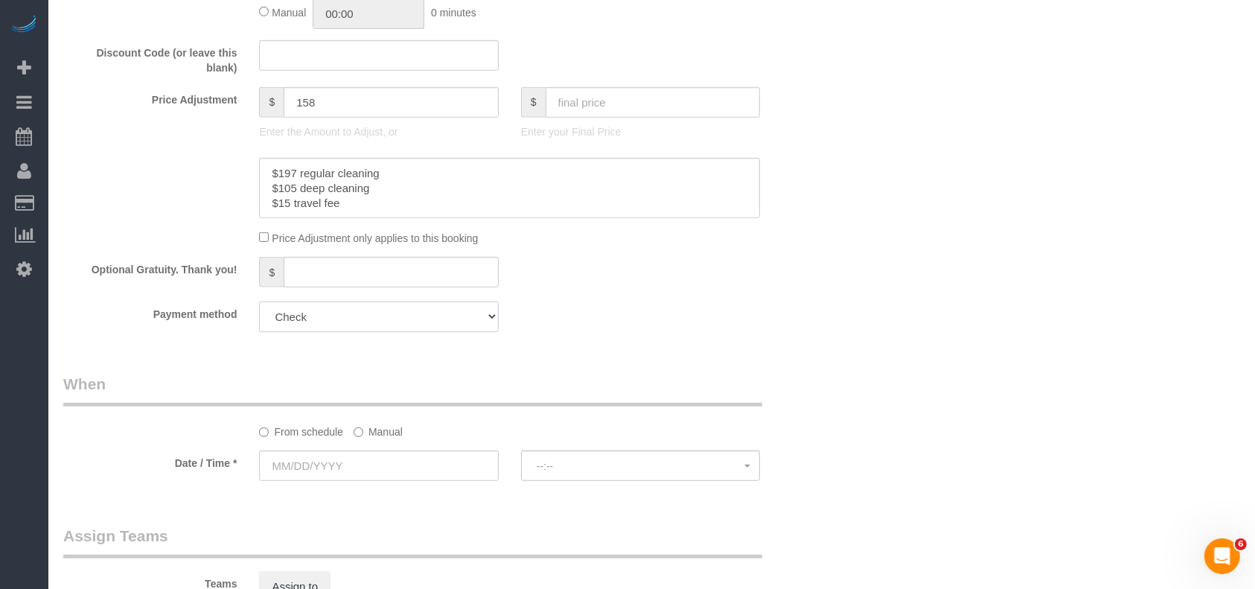
click at [259, 305] on select "Visa - 8825 - 10/2027 Visa - 8825 - 10/2027 (Default) Add Credit Card ─────────…" at bounding box center [378, 316] width 239 height 31
click at [367, 435] on label "Manual" at bounding box center [377, 429] width 49 height 20
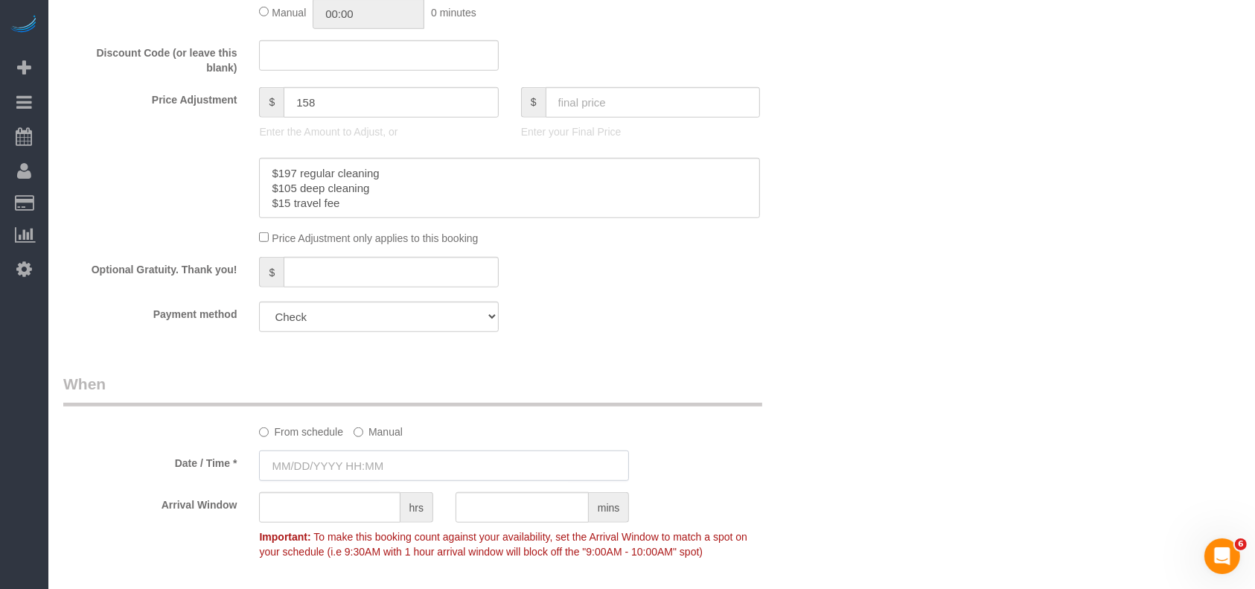
click at [342, 461] on input "text" at bounding box center [444, 465] width 370 height 31
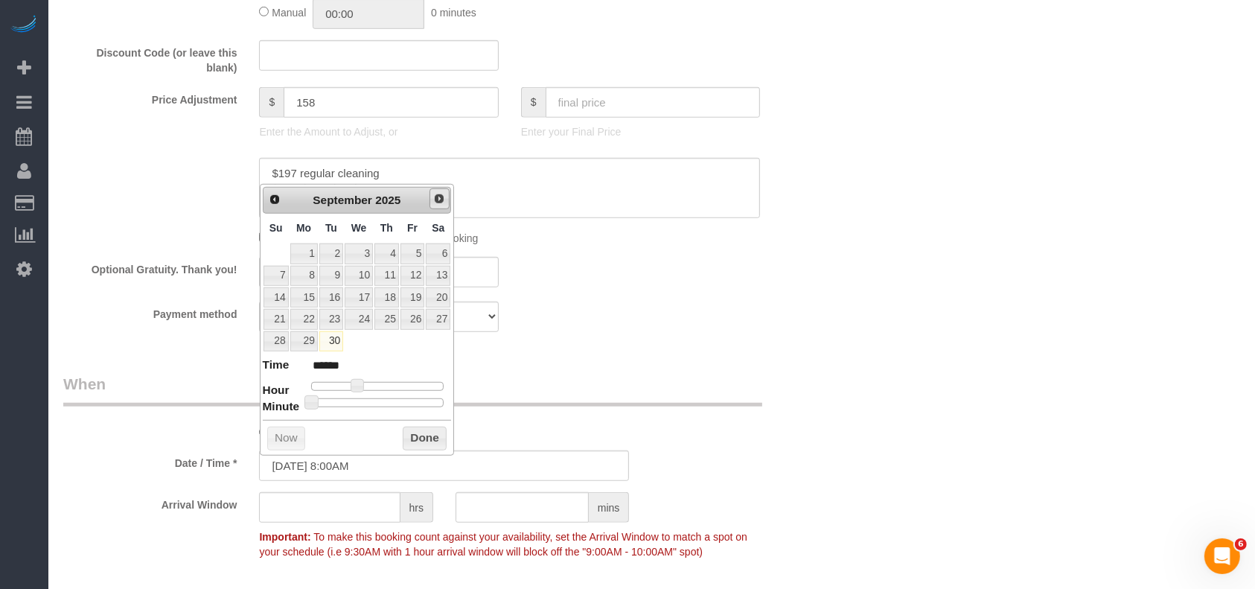
click at [437, 195] on span "Next" at bounding box center [439, 199] width 12 height 12
click at [359, 243] on link "1" at bounding box center [359, 253] width 28 height 20
type input "[DATE] 8:00AM"
click at [759, 324] on div "Payment method Visa - 8825 - 10/2027 Visa - 8825 - 10/2027 (Default) Add Credit…" at bounding box center [444, 316] width 784 height 31
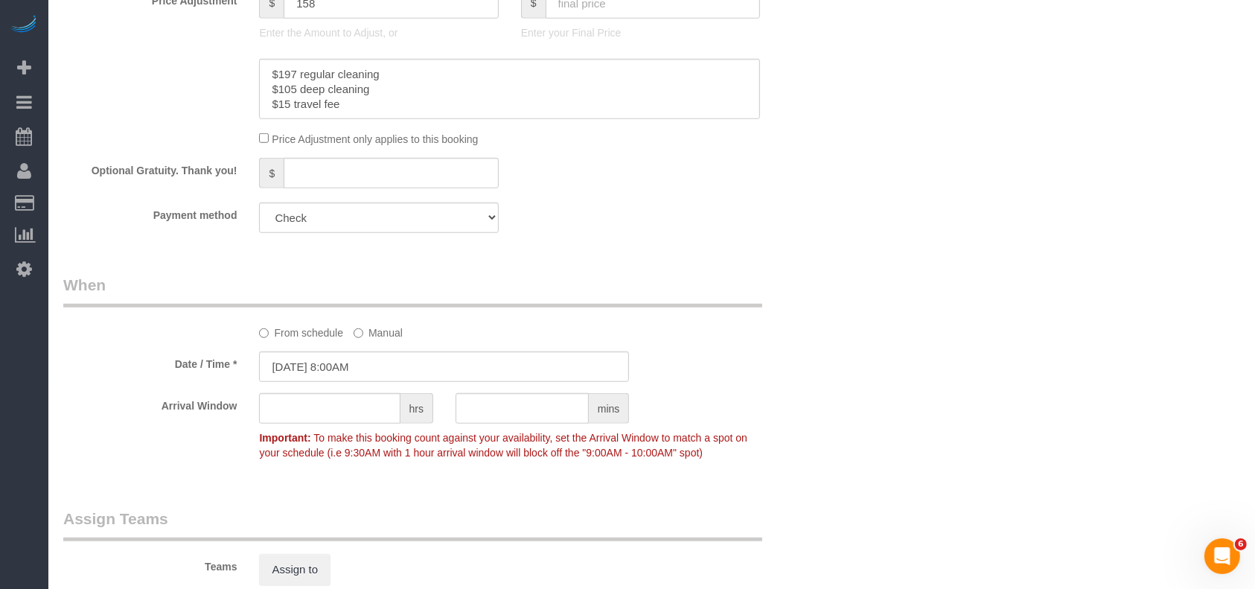
scroll to position [1517, 0]
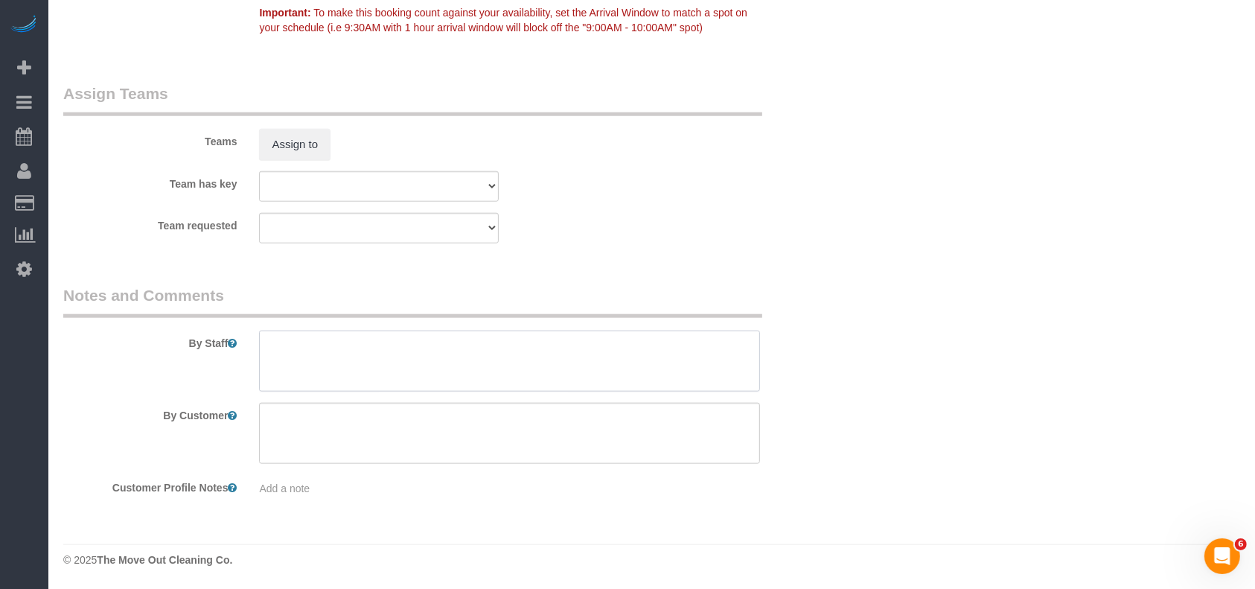
click at [345, 350] on textarea at bounding box center [509, 360] width 501 height 61
paste textarea "Lockbox code is 66025"
click at [266, 346] on textarea at bounding box center [509, 360] width 501 height 61
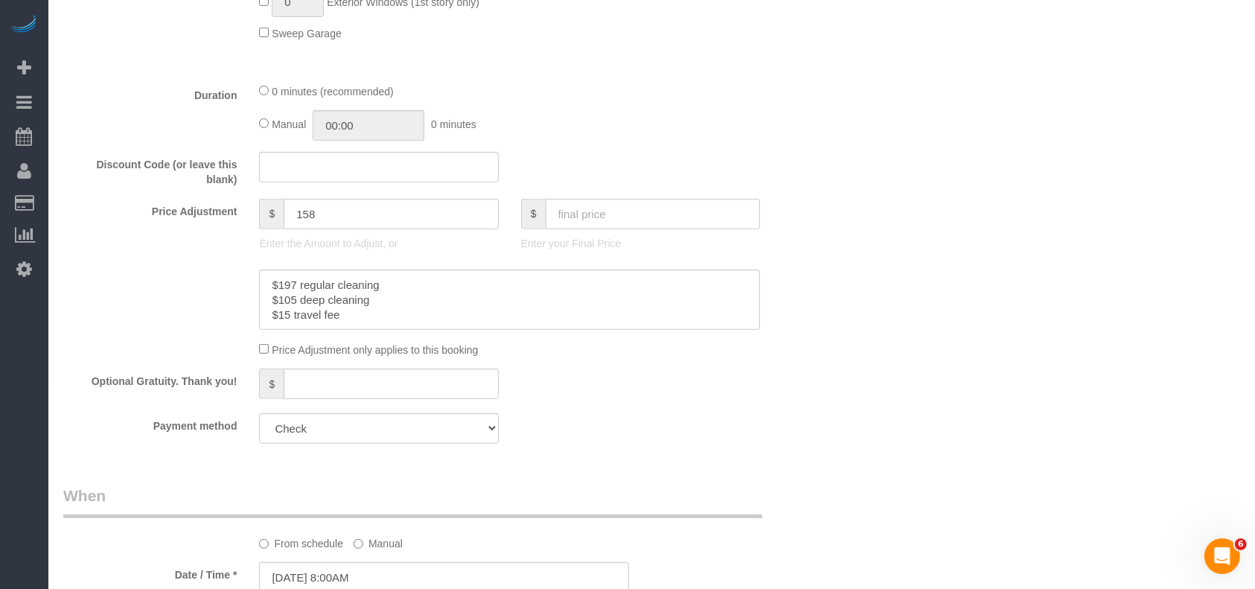
scroll to position [723, 0]
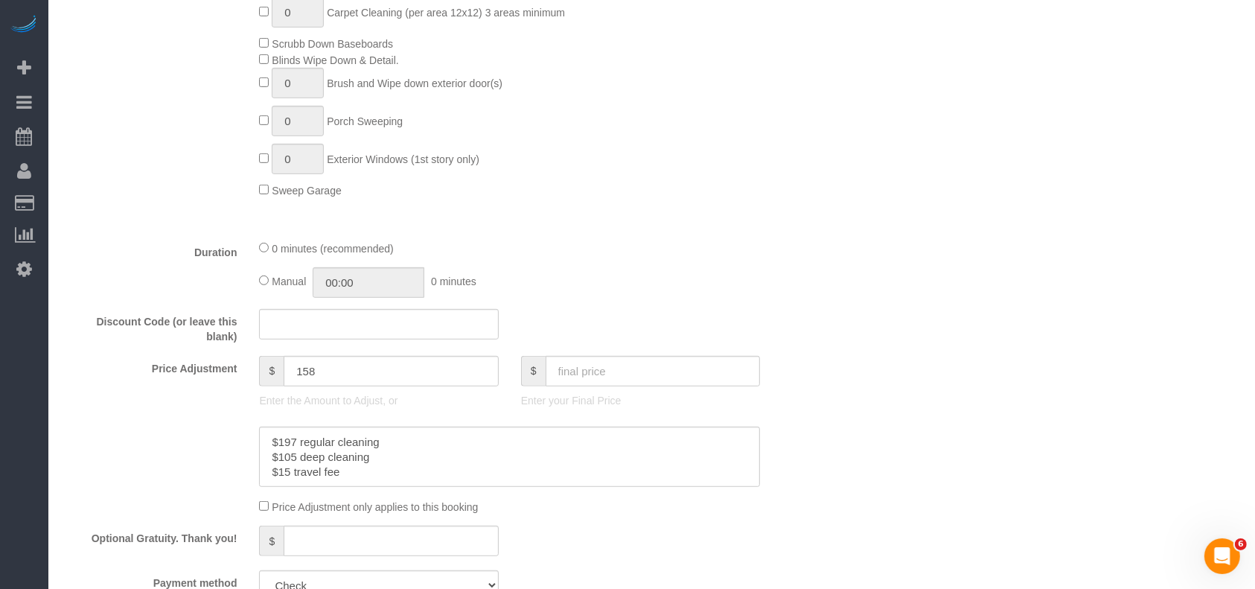
type textarea "* Lockbox code is 66025"
drag, startPoint x: 353, startPoint y: 473, endPoint x: 187, endPoint y: 426, distance: 172.4
click at [189, 426] on sui-booking-price-adjustment "Price Adjustment $ 158 Enter the Amount to Adjust, or $ Enter your Final Price …" at bounding box center [444, 435] width 762 height 159
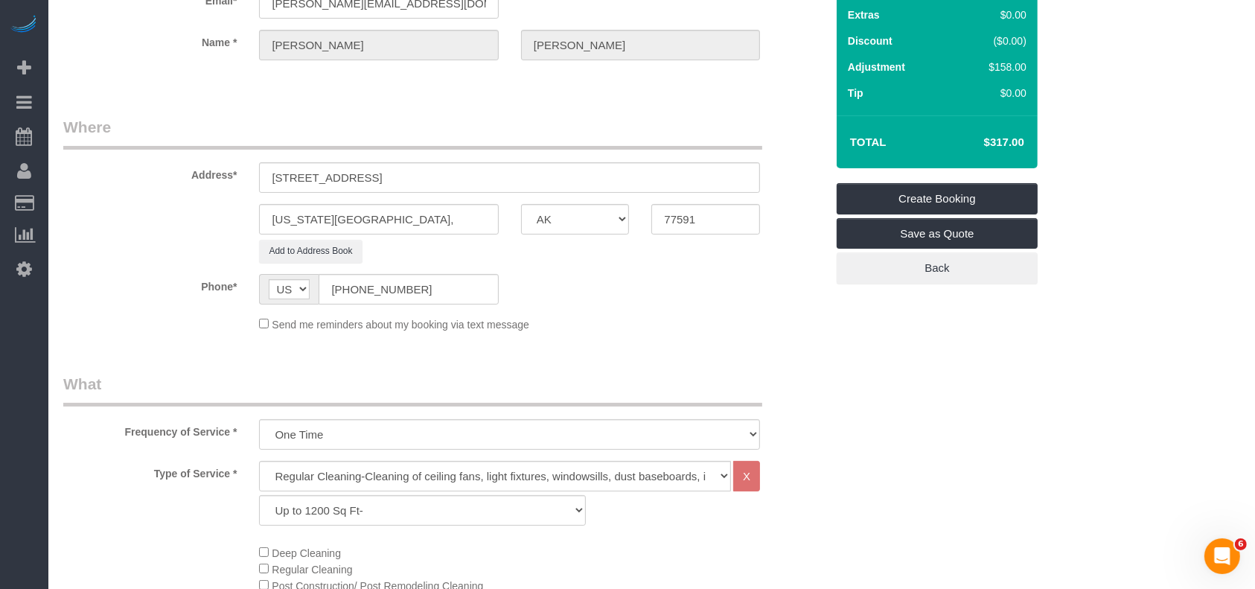
scroll to position [0, 0]
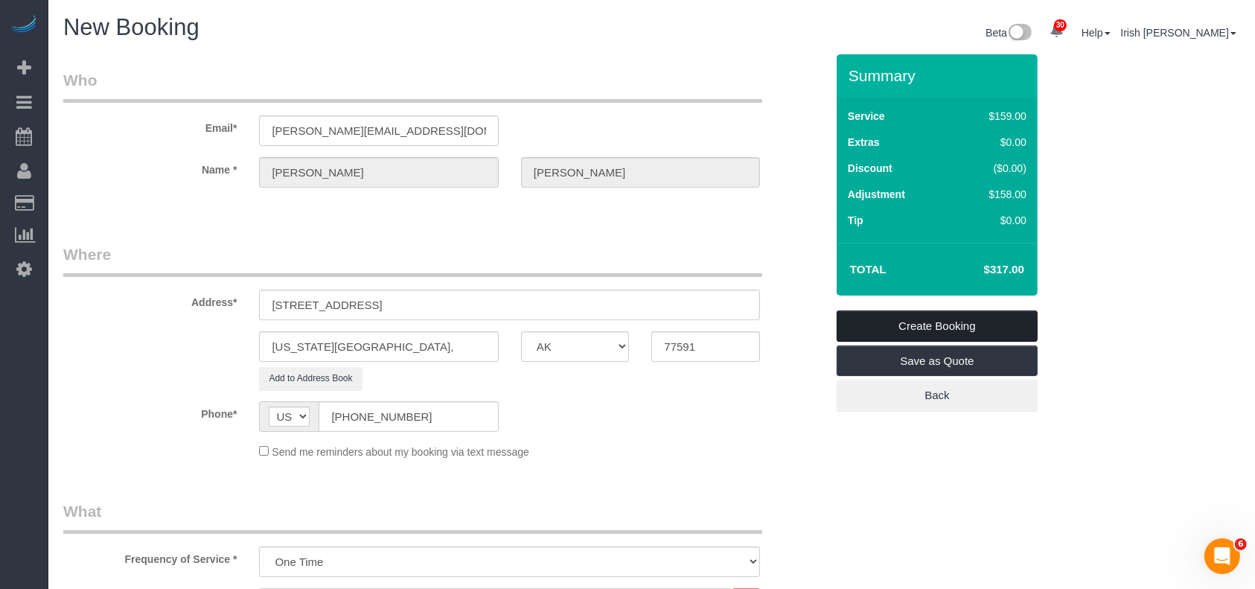
click at [985, 320] on link "Create Booking" at bounding box center [936, 325] width 201 height 31
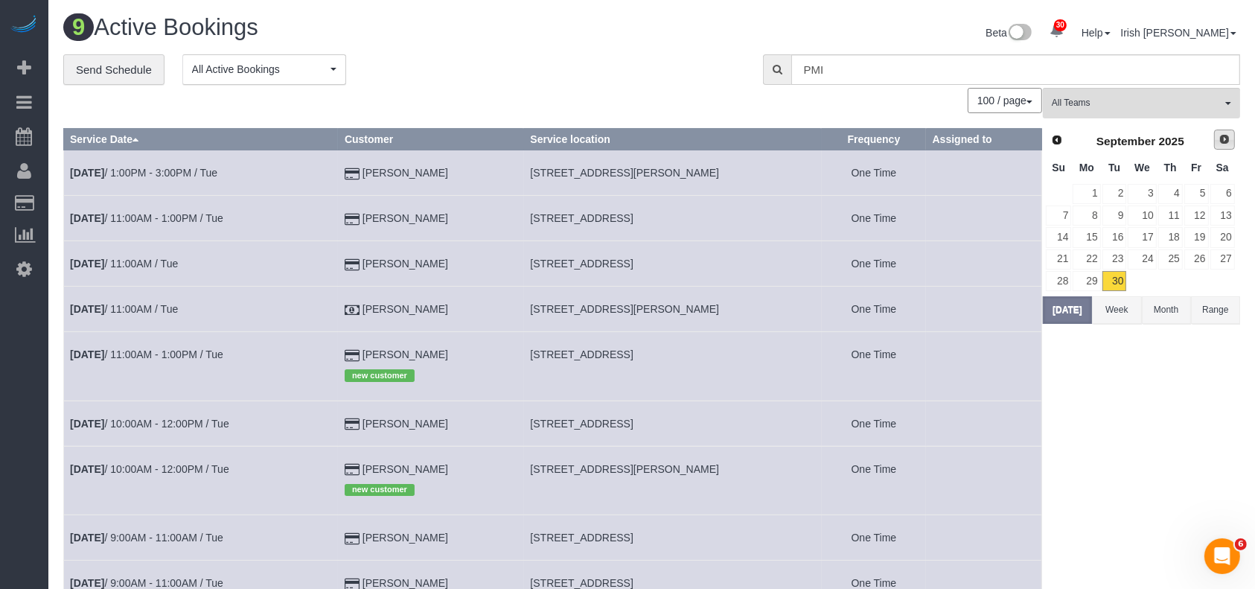
click at [1230, 137] on link "Next" at bounding box center [1224, 139] width 21 height 21
click at [1147, 188] on link "1" at bounding box center [1141, 194] width 28 height 20
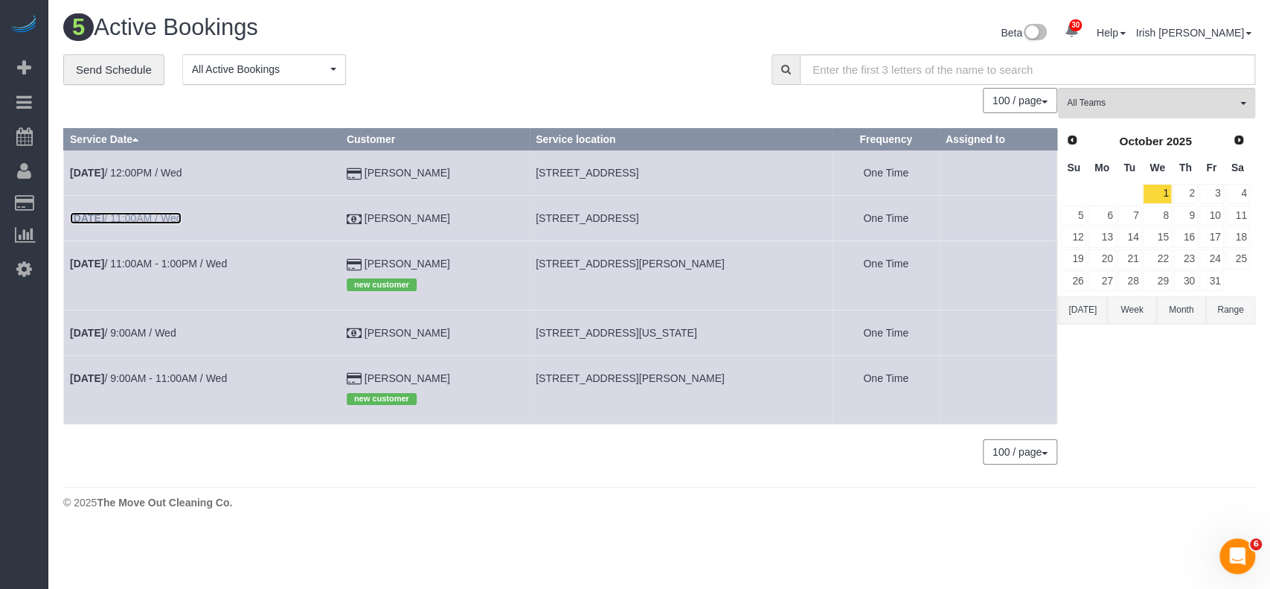
click at [164, 217] on link "[DATE] 11:00AM / Wed" at bounding box center [126, 218] width 112 height 12
click at [154, 336] on link "[DATE] 9:00AM / Wed" at bounding box center [123, 333] width 106 height 12
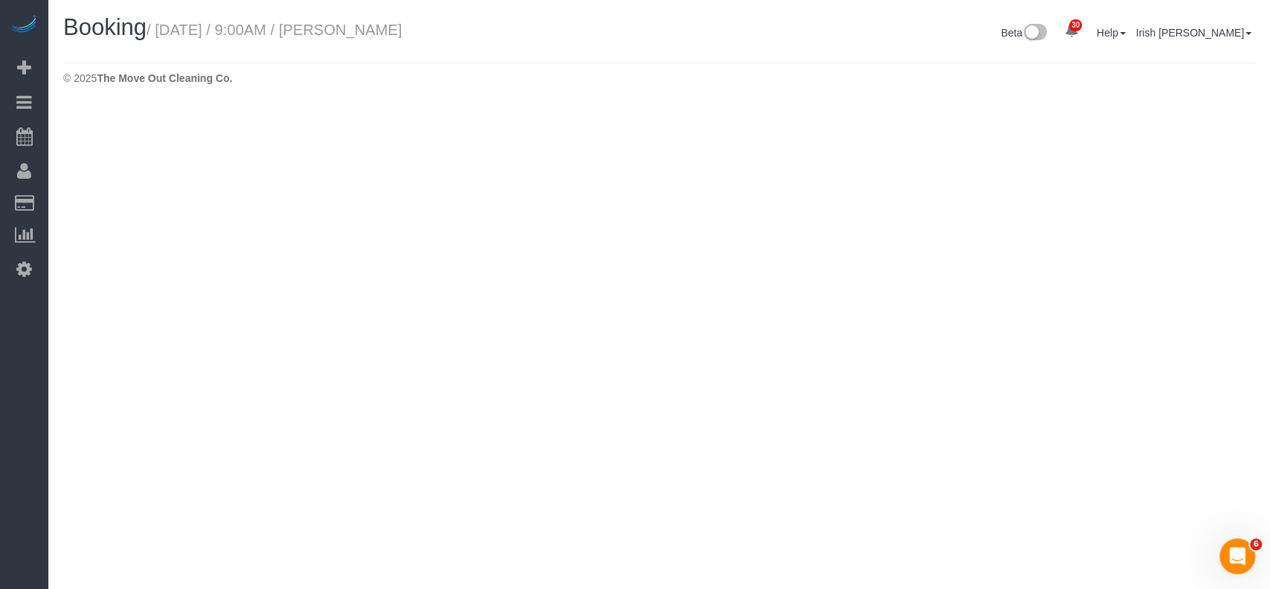
select select "[GEOGRAPHIC_DATA]"
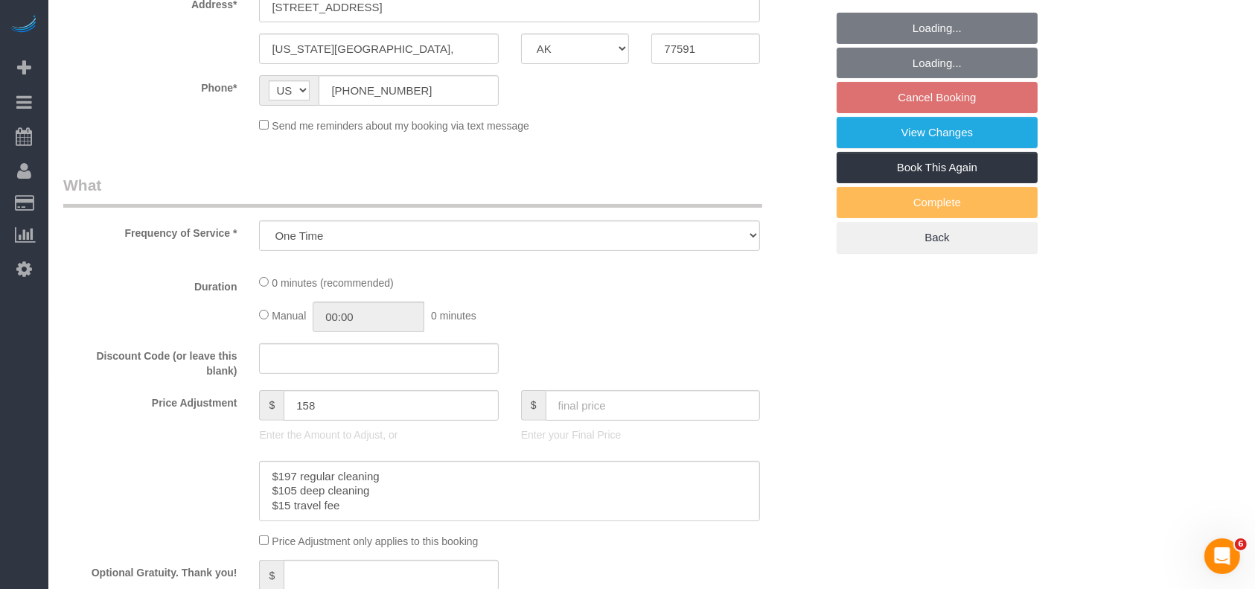
select select "object:4877"
select select "3"
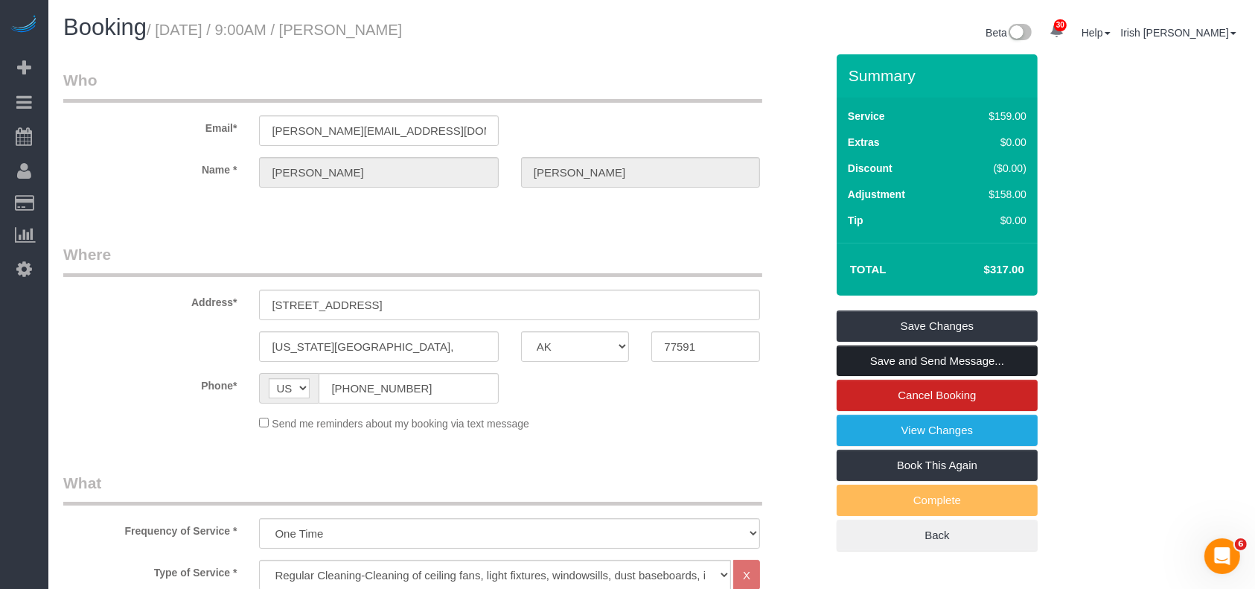
click at [905, 359] on link "Save and Send Message..." at bounding box center [936, 360] width 201 height 31
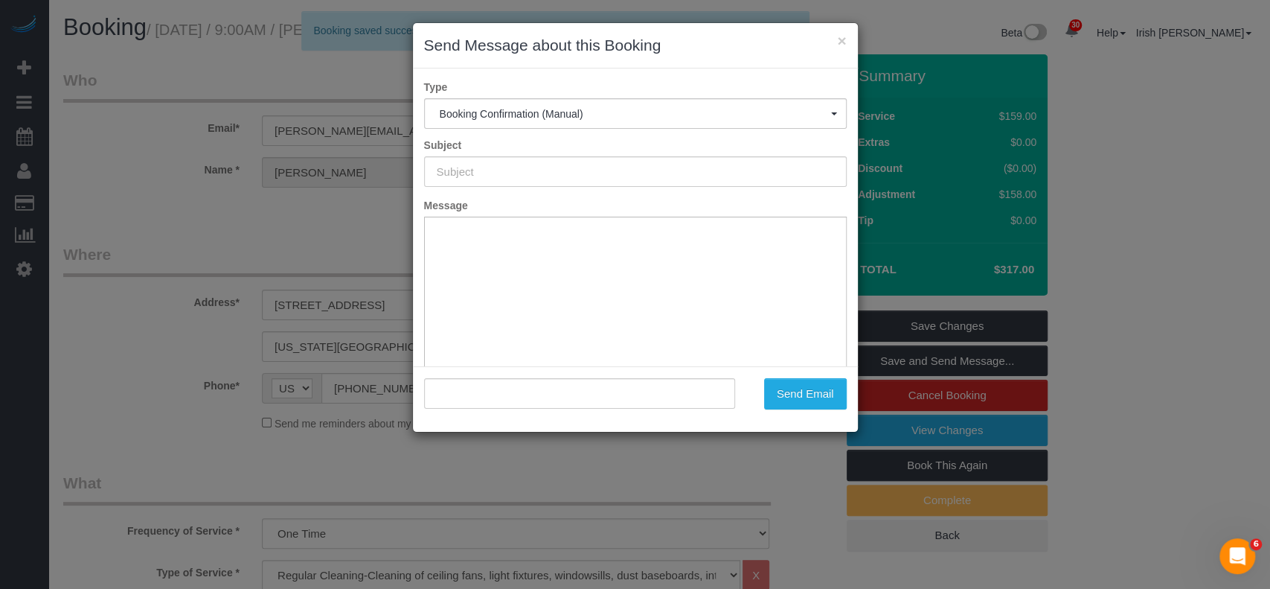
type input "Booking Confirmed!"
type input ""[PERSON_NAME]" <[PERSON_NAME][EMAIL_ADDRESS][DOMAIN_NAME]>"
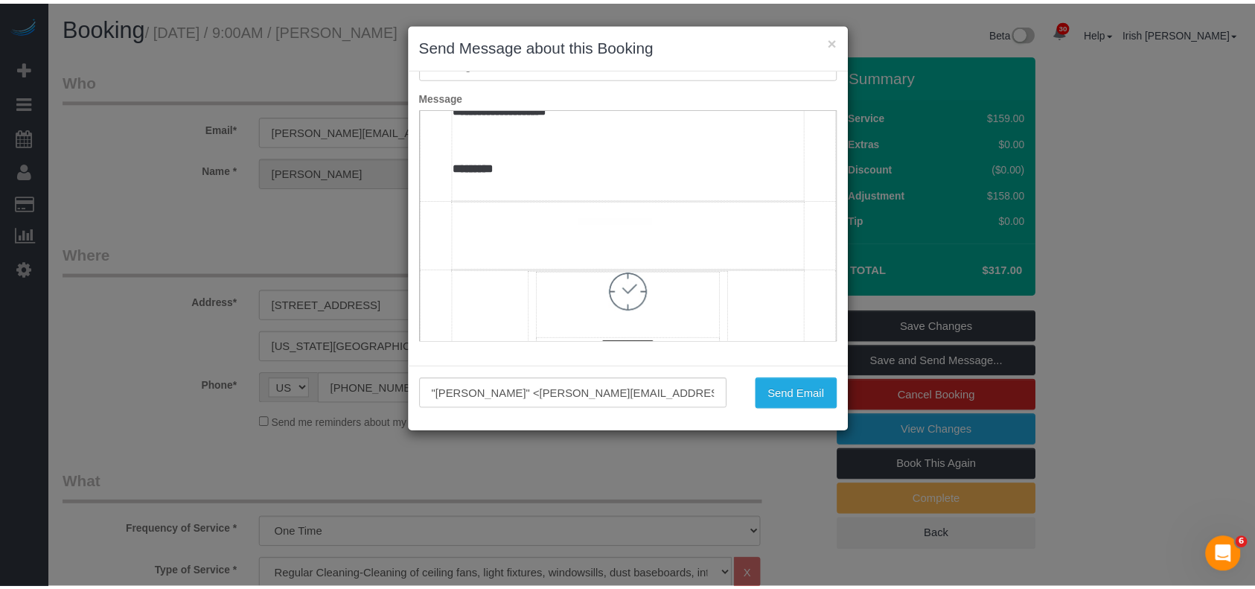
scroll to position [793, 0]
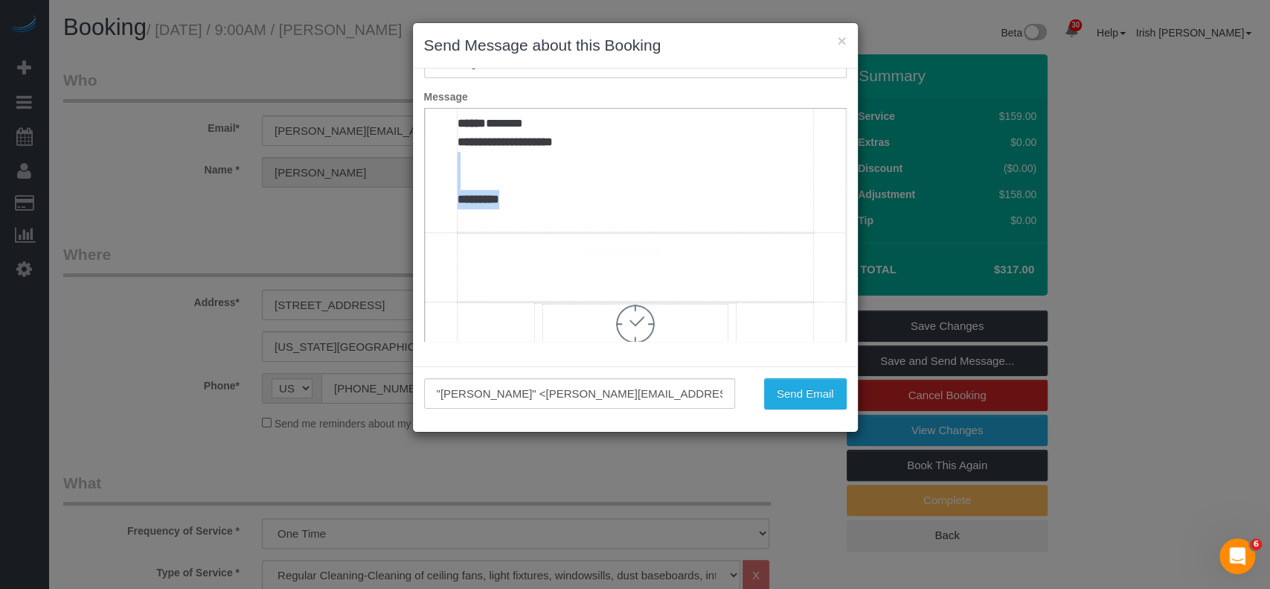
click at [559, 231] on td "**********" at bounding box center [635, 106] width 356 height 252
click at [563, 231] on td "**********" at bounding box center [635, 106] width 356 height 252
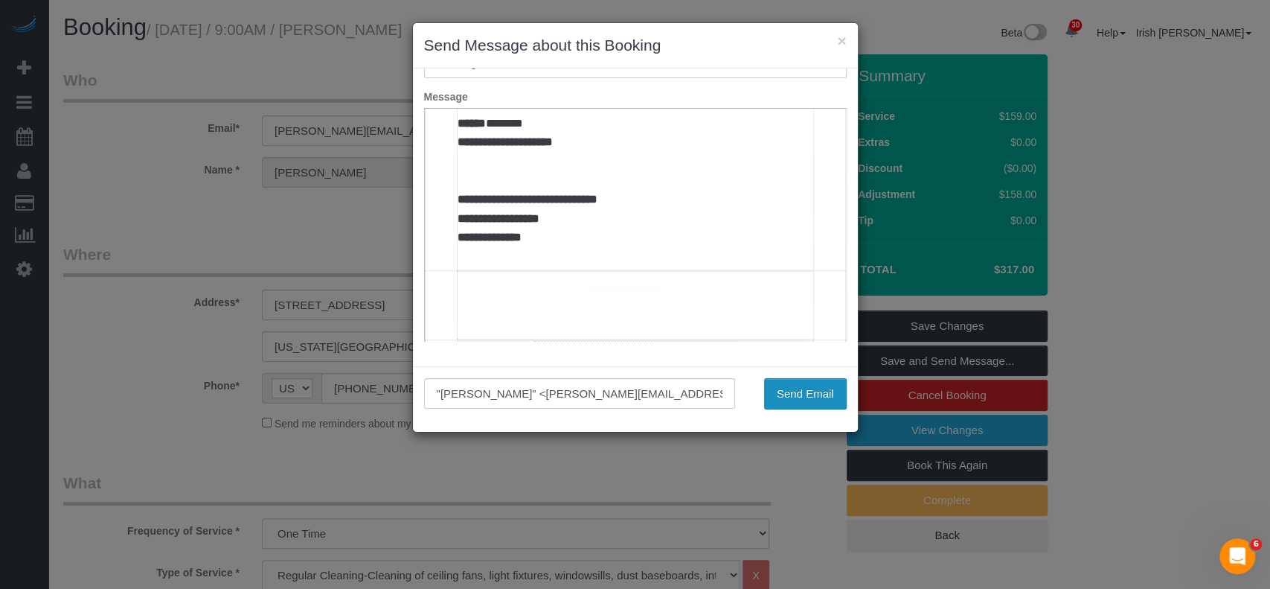
drag, startPoint x: 795, startPoint y: 389, endPoint x: 930, endPoint y: 341, distance: 143.8
click at [795, 388] on button "Send Email" at bounding box center [805, 393] width 83 height 31
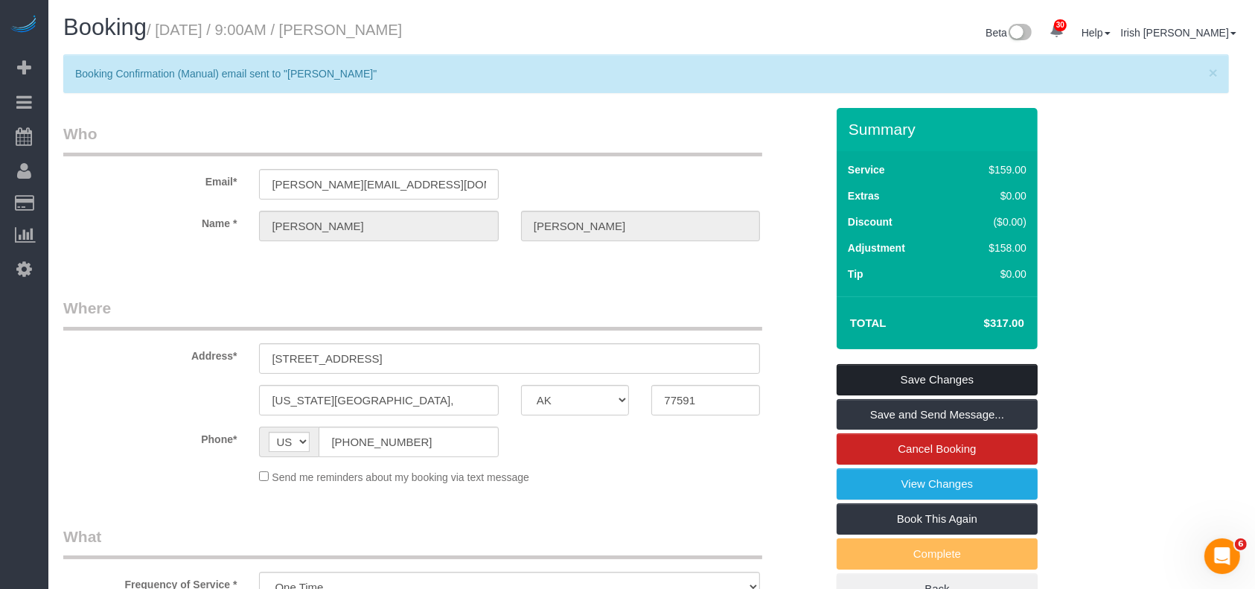
click at [917, 378] on link "Save Changes" at bounding box center [936, 379] width 201 height 31
